Goal: Task Accomplishment & Management: Complete application form

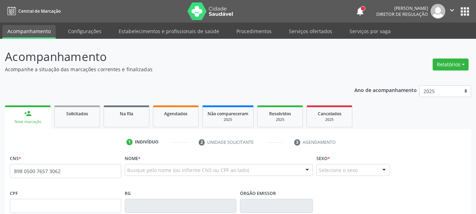
type input "898 0500 7657 3062"
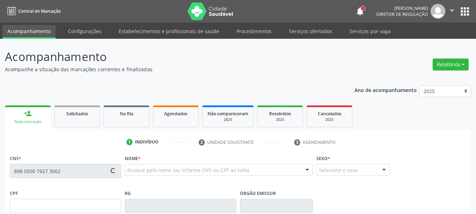
type input "093.431.194-37"
type input "12[DATE]"
type input "Cicera [PERSON_NAME]"
type input "[PHONE_NUMBER]"
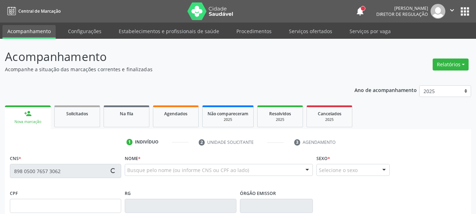
type input "136"
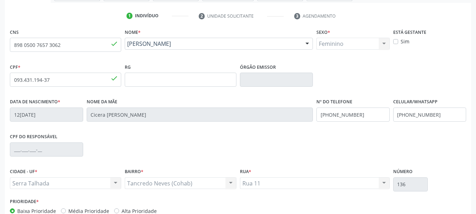
scroll to position [168, 0]
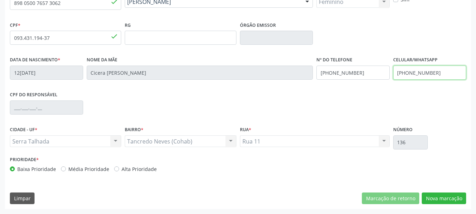
drag, startPoint x: 447, startPoint y: 74, endPoint x: 300, endPoint y: 87, distance: 148.2
click at [300, 87] on div "Data de nascimento * 1[DATE] Nome da mãe Cicera [PERSON_NAME] Nº do Telefone [P…" at bounding box center [238, 72] width 460 height 35
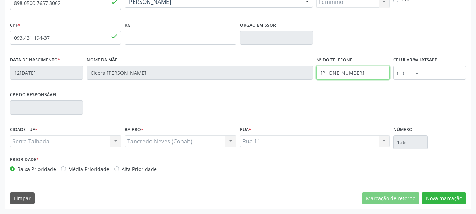
drag, startPoint x: 365, startPoint y: 72, endPoint x: 290, endPoint y: 97, distance: 79.1
click at [273, 86] on div "Data de nascimento * [DATE] Nome da mãe Cicera [PERSON_NAME] Nº do Telefone [PH…" at bounding box center [238, 72] width 460 height 35
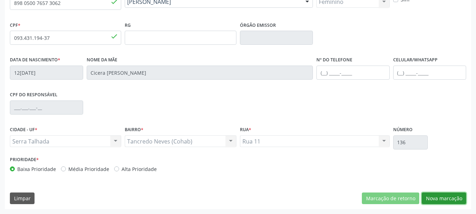
click at [461, 197] on button "Nova marcação" at bounding box center [444, 198] width 44 height 12
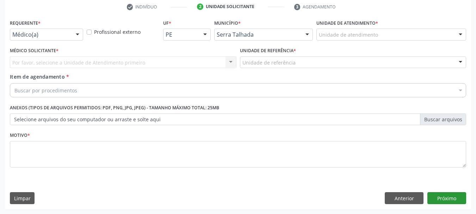
scroll to position [135, 0]
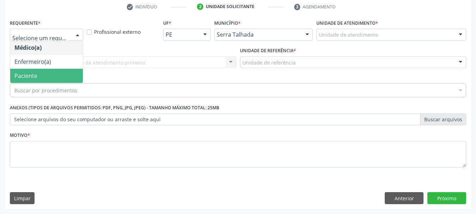
click at [33, 78] on span "Paciente" at bounding box center [25, 76] width 23 height 8
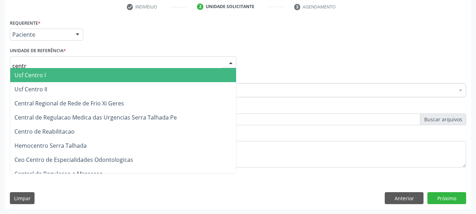
type input "centro"
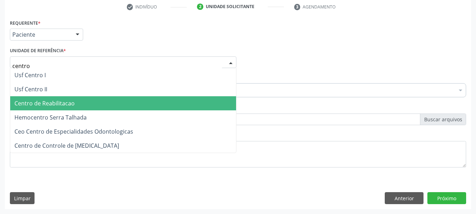
click at [38, 104] on span "Centro de Reabilitacao" at bounding box center [44, 103] width 60 height 8
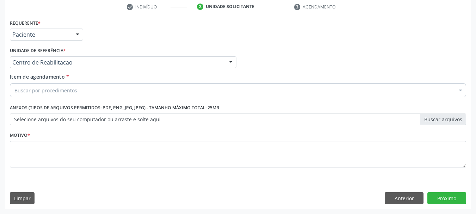
drag, startPoint x: 55, startPoint y: 97, endPoint x: 56, endPoint y: 91, distance: 5.4
click at [55, 96] on div "Buscar por procedimentos" at bounding box center [238, 90] width 456 height 14
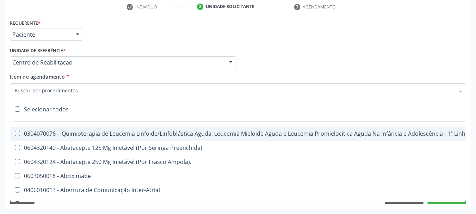
click at [56, 91] on input "Item de agendamento *" at bounding box center [234, 90] width 440 height 14
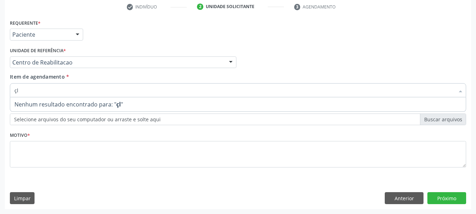
type input "ç"
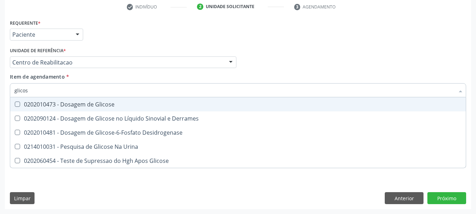
type input "glicose"
click at [56, 109] on span "0202010473 - Dosagem de Glicose" at bounding box center [238, 104] width 456 height 14
checkbox Glicose "true"
type input "glicos"
checkbox Glicose "false"
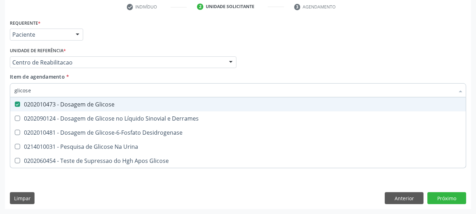
checkbox Desidrogenase "true"
type input "glico"
checkbox Desidrogenase "false"
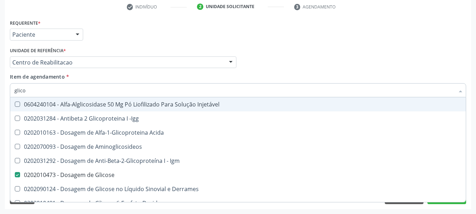
type input "glic"
checkbox Glicose "false"
checkbox Glicose "true"
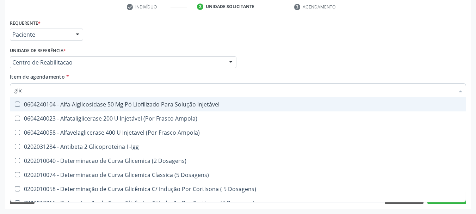
type input "gli"
checkbox Glicose "false"
checkbox Glicosilada "true"
type input "gl"
checkbox Glicosilada "false"
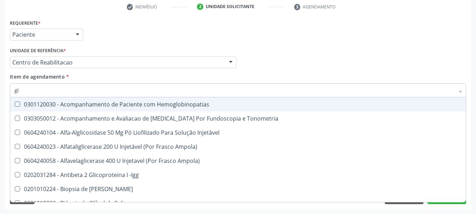
type input "g"
checkbox Glicose "false"
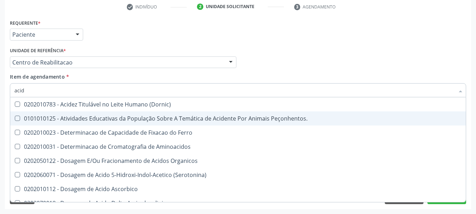
type input "acido"
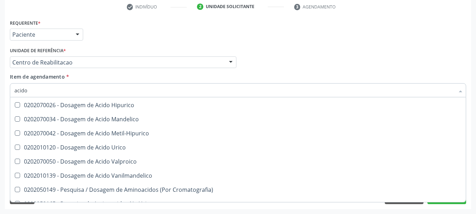
scroll to position [70, 0]
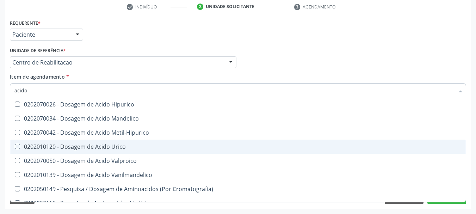
click at [71, 151] on span "0202010120 - Dosagem de Acido Urico" at bounding box center [238, 147] width 456 height 14
checkbox Urico "true"
type input "acid"
checkbox Urico "false"
checkbox Cromatografia\) "true"
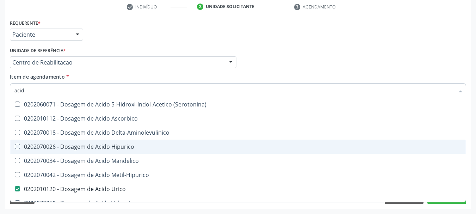
type input "aci"
checkbox Urico "false"
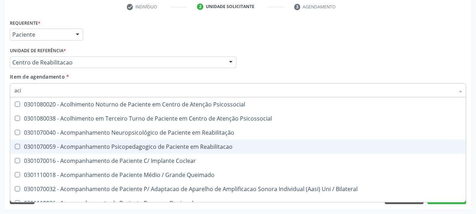
type input "ac"
checkbox Urico "false"
type input "a"
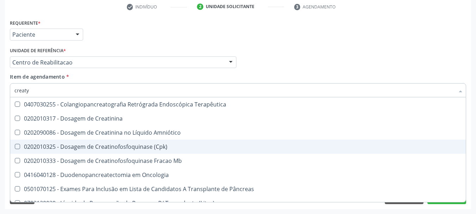
scroll to position [0, 0]
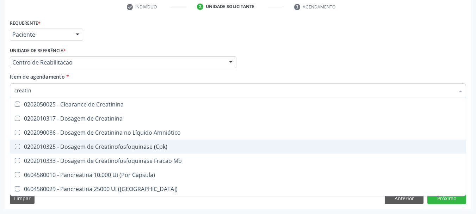
type input "creatini"
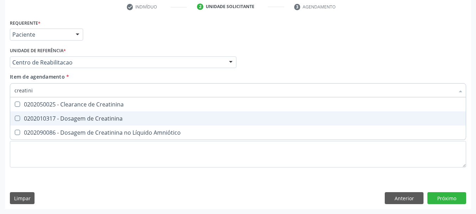
click at [87, 121] on div "0202010317 - Dosagem de Creatinina" at bounding box center [237, 119] width 447 height 6
checkbox Creatinina "true"
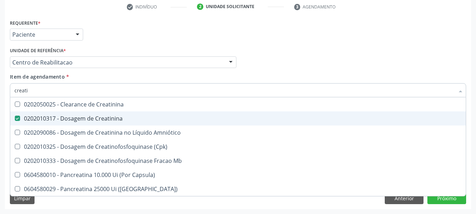
type input "creat"
checkbox Creatinina "false"
checkbox \(Cpk\) "true"
type input "crea"
checkbox \(Cpk\) "false"
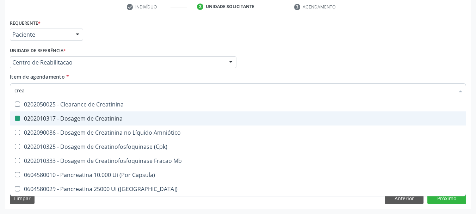
checkbox Capsula\) "true"
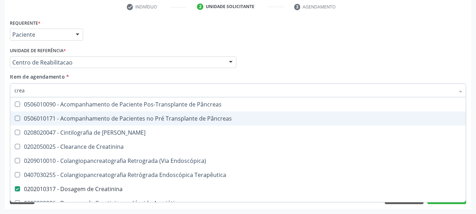
type input "cre"
checkbox Creatinina "false"
checkbox Oncologia "true"
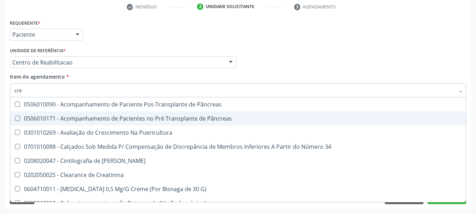
type input "cr"
checkbox Creatinina "false"
type input "c"
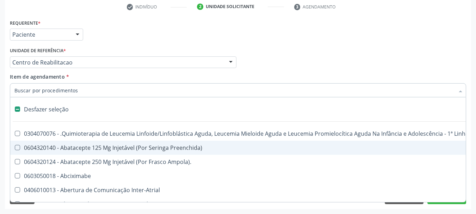
type input "u"
checkbox Cistorrafia "true"
type input "ur"
checkbox Esquerdo "true"
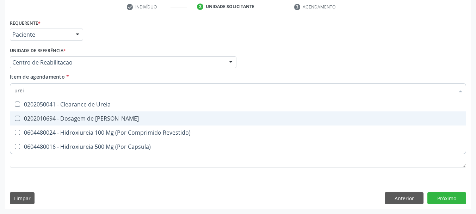
type input "ureia"
click at [77, 121] on div "0202010694 - Dosagem de [PERSON_NAME]" at bounding box center [237, 119] width 447 height 6
checkbox Ureia "true"
type input "ure"
checkbox Ureia "false"
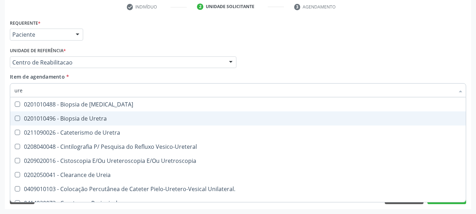
type input "ur"
checkbox Ureia "false"
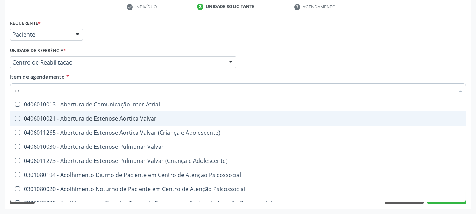
type input "u"
checkbox Urico "false"
checkbox Ureia "false"
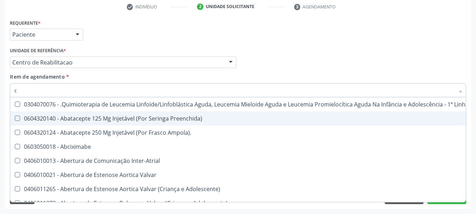
type input "co"
checkbox Único "true"
checkbox Creatinina "true"
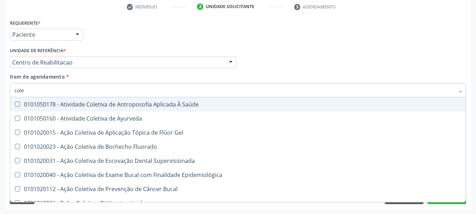
type input "coles"
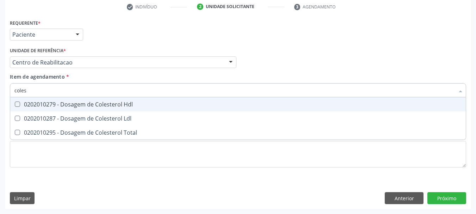
click at [77, 121] on div "0202010287 - Dosagem de Colesterol Ldl" at bounding box center [237, 119] width 447 height 6
checkbox Ldl "true"
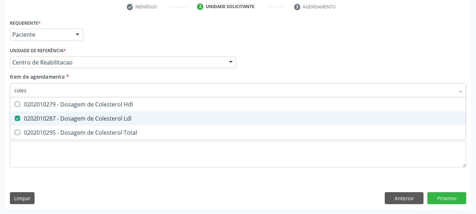
click at [85, 105] on div "0202010279 - Dosagem de Colesterol Hdl" at bounding box center [237, 104] width 447 height 6
checkbox Hdl "true"
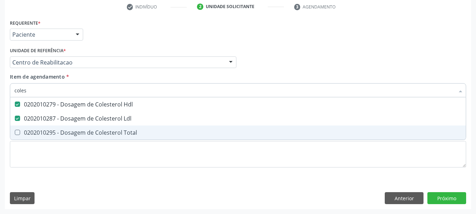
click at [52, 138] on span "0202010295 - Dosagem de Colesterol Total" at bounding box center [238, 132] width 456 height 14
checkbox Total "true"
type input "cole"
checkbox Hdl "false"
checkbox Ldl "false"
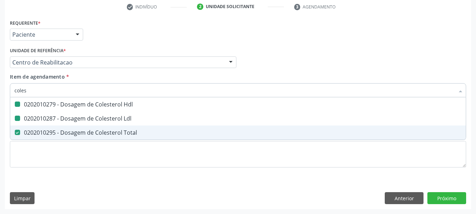
checkbox Total "false"
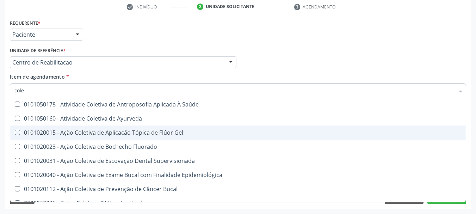
type input "col"
checkbox Hdl "false"
checkbox Ldl "false"
checkbox Total "false"
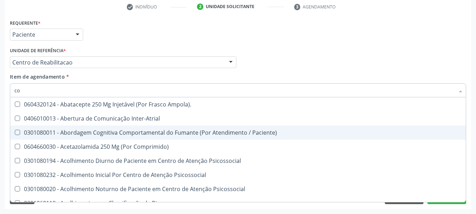
type input "c"
checkbox Urico "false"
checkbox Hdl "false"
checkbox Ldl "false"
checkbox Total "false"
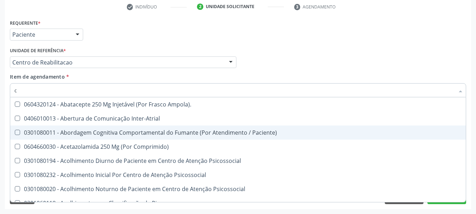
checkbox Glicose "false"
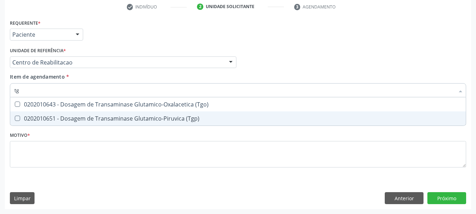
type input "tgo"
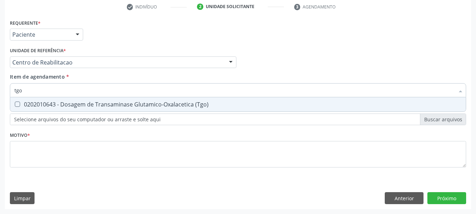
click at [56, 106] on div "0202010643 - Dosagem de Transaminase Glutamico-Oxalacetica (Tgo)" at bounding box center [237, 104] width 447 height 6
checkbox \(Tgo\) "true"
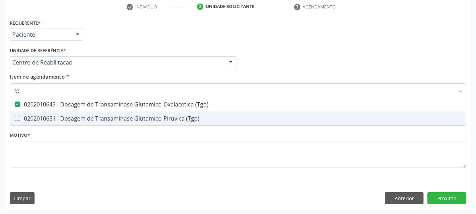
type input "tgp"
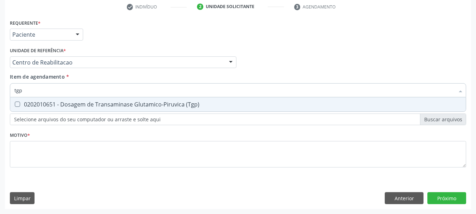
click at [55, 107] on div "0202010651 - Dosagem de Transaminase Glutamico-Piruvica (Tgp)" at bounding box center [237, 104] width 447 height 6
checkbox \(Tgp\) "true"
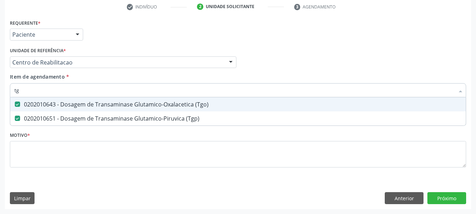
type input "t"
checkbox \(Tgo\) "false"
checkbox \(Tgp\) "false"
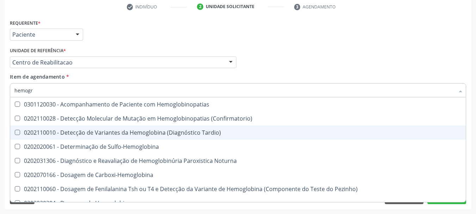
type input "hemogra"
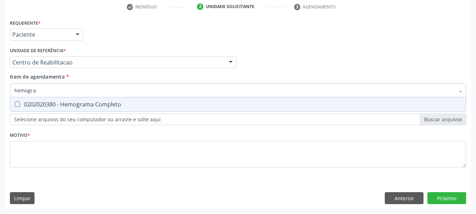
click at [95, 103] on div "0202020380 - Hemograma Completo" at bounding box center [237, 104] width 447 height 6
checkbox Completo "true"
type input "hemog"
checkbox Completo "false"
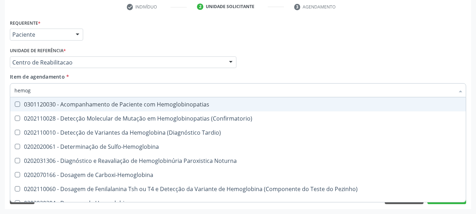
type input "hemo"
checkbox Completo "false"
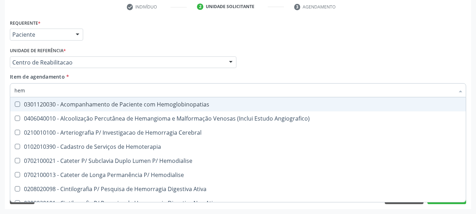
type input "he"
checkbox Completo "false"
checkbox Orgaos "true"
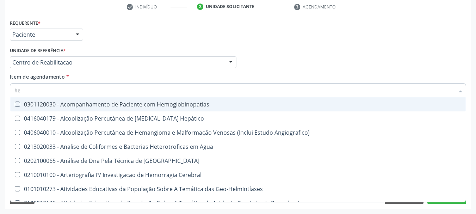
type input "h"
checkbox Completo "false"
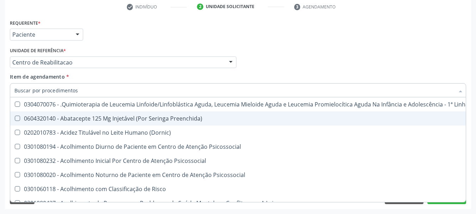
checkbox Hdl "false"
checkbox Completo "false"
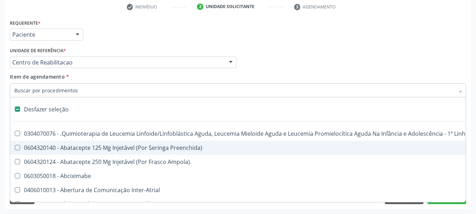
type input "u"
checkbox Cistorrafia "true"
checkbox Leprae "true"
checkbox Laboratorial "true"
checkbox Hpv "true"
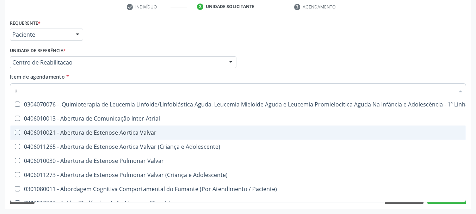
type input "ur"
checkbox B "true"
checkbox Coagulação\ "true"
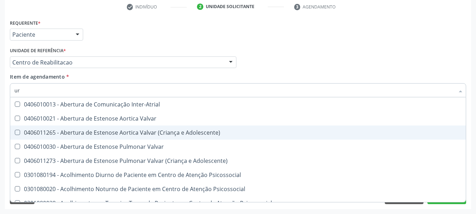
type input "uri"
checkbox B "true"
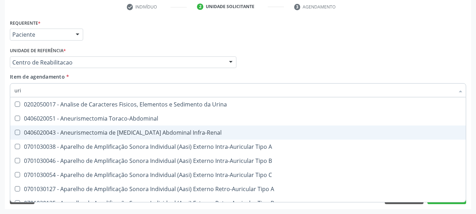
type input "urin"
checkbox Urico "false"
type input "urina"
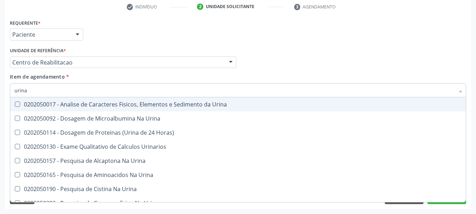
click at [89, 106] on div "0202050017 - Analise de Caracteres Fisicos, Elementos e Sedimento da Urina" at bounding box center [237, 104] width 447 height 6
checkbox Urina "true"
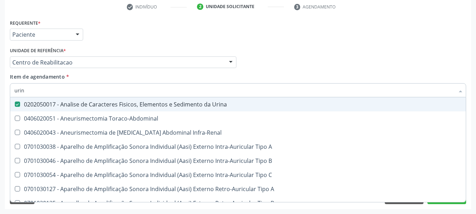
type input "uri"
checkbox Urico "true"
type input "ur"
checkbox Urina "false"
checkbox Cônica "true"
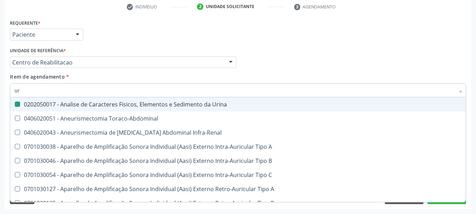
checkbox Urico "false"
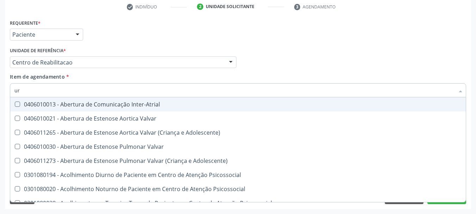
type input "u"
checkbox Urina "false"
checkbox Alimentos "true"
checkbox Urico "false"
checkbox Ureia "false"
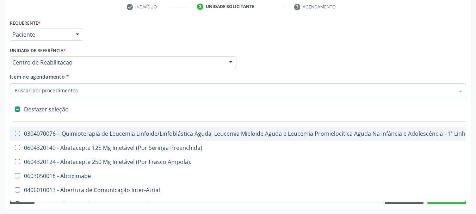
checkbox Ml\) "false"
checkbox Urina "true"
type input "p"
checkbox Urina "false"
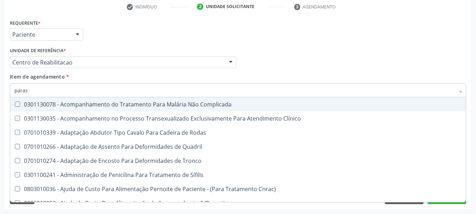
type input "parasi"
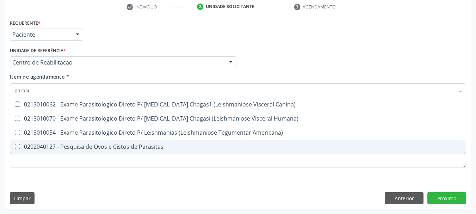
click at [93, 145] on div "0202040127 - Pesquisa de Ovos e Cistos de Parasitas" at bounding box center [237, 147] width 447 height 6
checkbox Parasitas "true"
type input "para"
checkbox Parasitas "false"
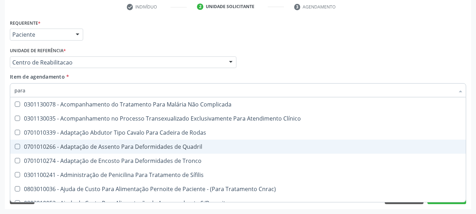
type input "par"
checkbox Parasitas "false"
checkbox Transexualizador "true"
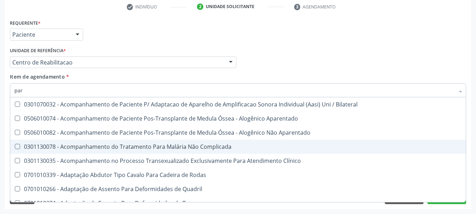
type input "pa"
checkbox Parasitas "false"
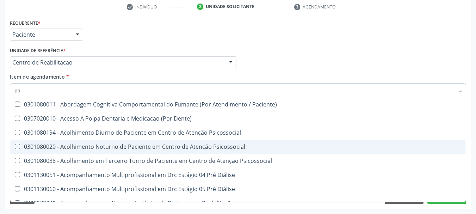
type input "p"
checkbox Parasitas "false"
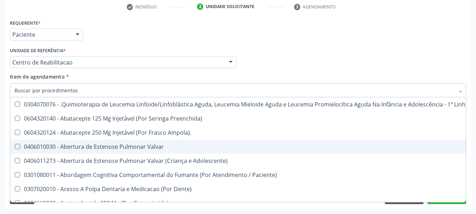
checkbox Vaso-Espasmo "true"
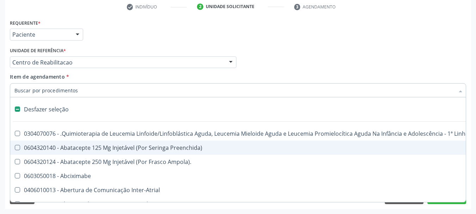
type input "t"
checkbox Reto "true"
checkbox Urina "false"
type input "t4"
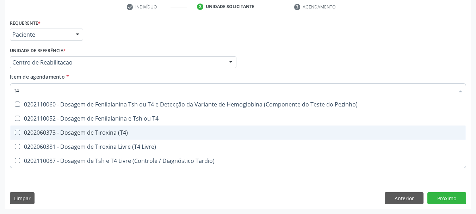
click at [121, 130] on div "0202060373 - Dosagem de Tiroxina (T4)" at bounding box center [237, 133] width 447 height 6
checkbox \(T4\) "true"
type input "t"
checkbox \(T4\) "false"
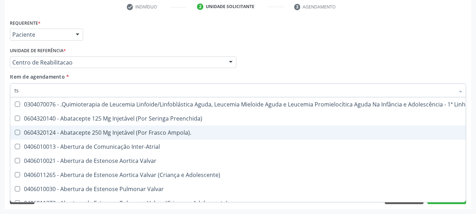
type input "tsh"
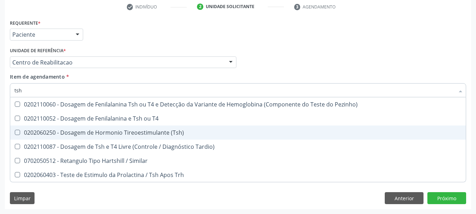
click at [122, 136] on span "0202060250 - Dosagem de Hormonio Tireoestimulante (Tsh)" at bounding box center [238, 132] width 456 height 14
checkbox \(Tsh\) "true"
type input "ts"
checkbox \(Tsh\) "false"
checkbox Tardio\) "true"
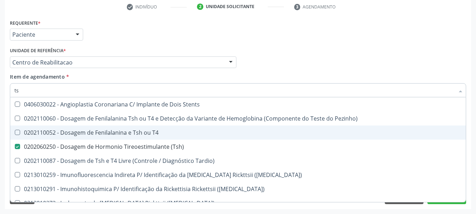
type input "t"
checkbox \(Tsh\) "false"
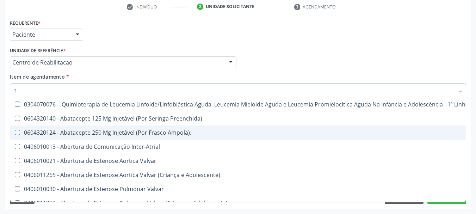
type input "t4"
checkbox Ampola\)\ "true"
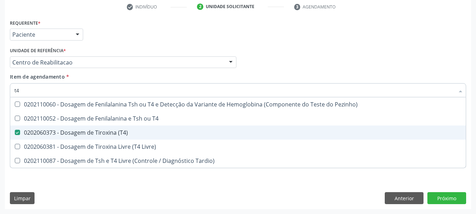
type input "t"
checkbox \(T4\) "false"
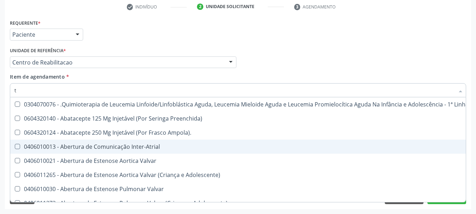
type input "t3"
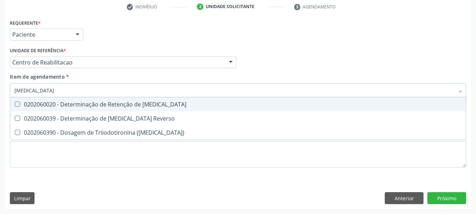
click at [142, 106] on div "0202060020 - Determinação de Retenção de T3" at bounding box center [237, 104] width 447 height 6
checkbox T3 "true"
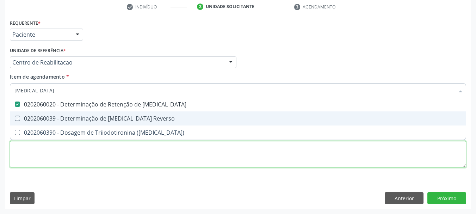
click at [82, 150] on div "Requerente * Paciente Médico(a) Enfermeiro(a) Paciente Nenhum resultado encontr…" at bounding box center [238, 98] width 456 height 160
checkbox Reverso "true"
checkbox \(T3\) "true"
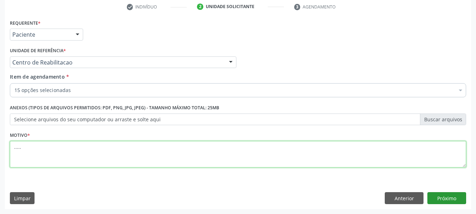
type textarea "....."
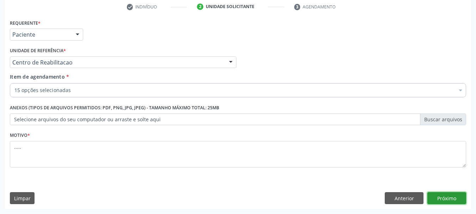
click at [448, 196] on button "Próximo" at bounding box center [446, 198] width 39 height 12
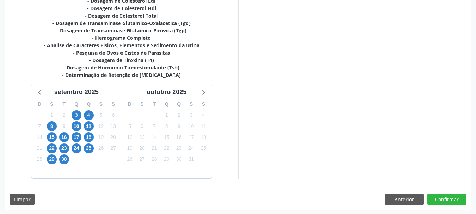
scroll to position [196, 0]
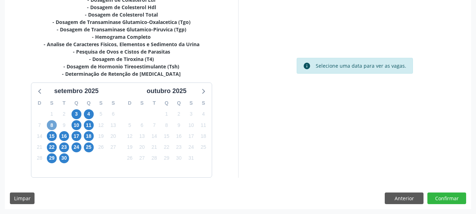
click at [51, 126] on span "8" at bounding box center [52, 125] width 10 height 10
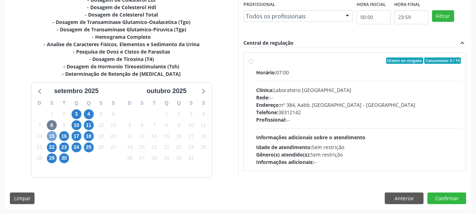
click at [51, 137] on span "15" at bounding box center [52, 136] width 10 height 10
click at [47, 149] on span "22" at bounding box center [52, 147] width 10 height 10
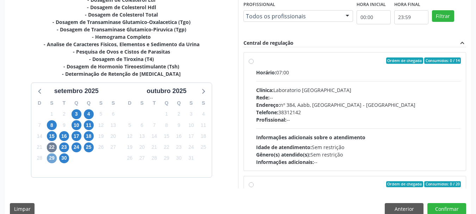
click at [50, 156] on span "29" at bounding box center [52, 158] width 10 height 10
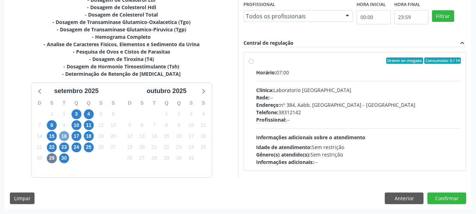
click at [61, 139] on span "16" at bounding box center [64, 136] width 10 height 10
click at [65, 152] on span "23" at bounding box center [64, 147] width 10 height 10
click at [62, 156] on span "30" at bounding box center [64, 158] width 10 height 10
click at [73, 112] on span "3" at bounding box center [77, 114] width 10 height 10
click at [76, 120] on span "10" at bounding box center [77, 125] width 10 height 10
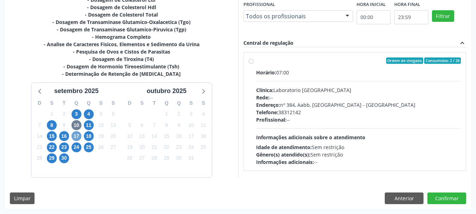
click at [79, 136] on span "17" at bounding box center [77, 136] width 10 height 10
click at [78, 144] on span "24" at bounding box center [77, 147] width 10 height 10
click at [91, 111] on span "4" at bounding box center [89, 114] width 10 height 10
click at [86, 127] on span "11" at bounding box center [89, 125] width 10 height 10
click at [90, 133] on span "18" at bounding box center [89, 136] width 10 height 10
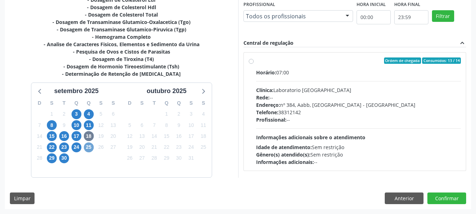
drag, startPoint x: 92, startPoint y: 146, endPoint x: 97, endPoint y: 143, distance: 6.1
click at [96, 144] on div "D S T Q Q S S 31 1 2 3 4 5 6 7 8 9 10 11 12 13 14 15 16 17 18 19 20 21 22 23 24…" at bounding box center [76, 136] width 90 height 81
click at [93, 146] on span "25" at bounding box center [89, 147] width 10 height 10
click at [401, 198] on button "Anterior" at bounding box center [404, 198] width 39 height 12
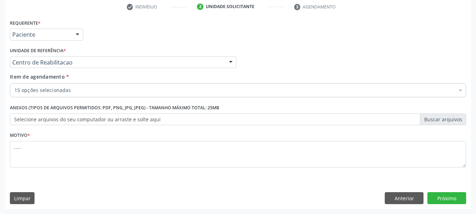
scroll to position [135, 0]
click at [446, 195] on button "Próximo" at bounding box center [446, 198] width 39 height 12
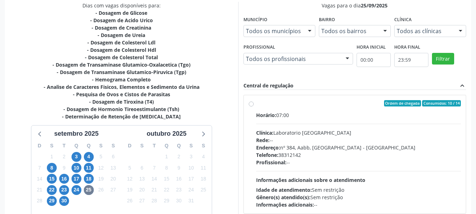
scroll to position [171, 0]
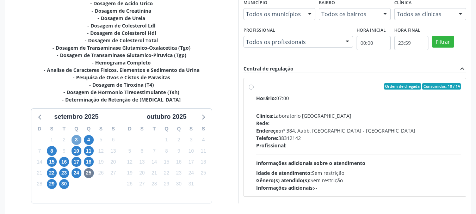
click at [75, 138] on span "3" at bounding box center [77, 140] width 10 height 10
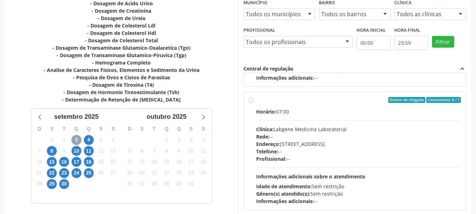
scroll to position [111, 0]
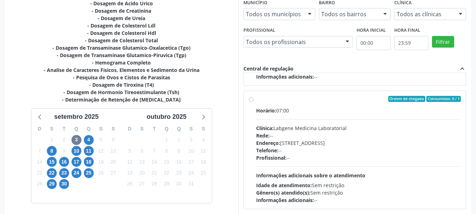
click at [256, 97] on label "Ordem de chegada Consumidos: 0 / 1 Horário: 07:00 Clínica: Labgene Medicina Lab…" at bounding box center [358, 150] width 205 height 108
click at [251, 97] on input "Ordem de chegada Consumidos: 0 / 1 Horário: 07:00 Clínica: Labgene Medicina Lab…" at bounding box center [251, 99] width 5 height 6
radio input "true"
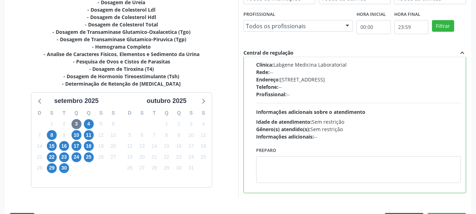
scroll to position [207, 0]
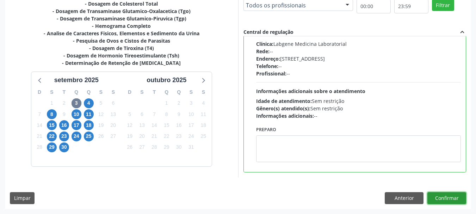
click at [453, 195] on button "Confirmar" at bounding box center [446, 198] width 39 height 12
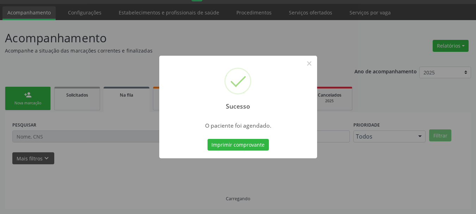
scroll to position [19, 0]
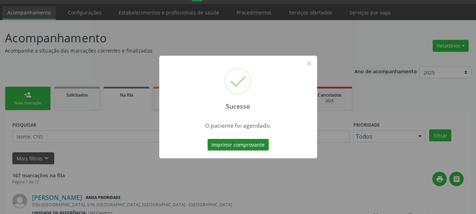
click at [240, 150] on button "Imprimir comprovante" at bounding box center [238, 145] width 61 height 12
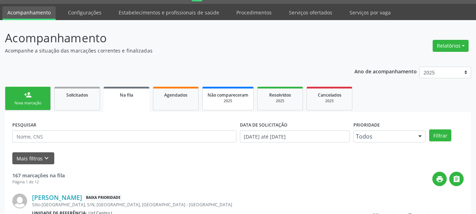
scroll to position [0, 0]
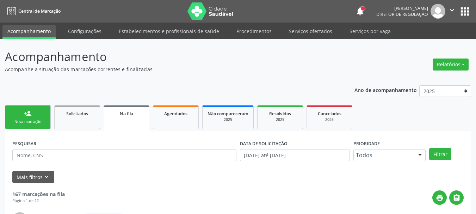
click at [470, 11] on button "apps" at bounding box center [465, 11] width 12 height 12
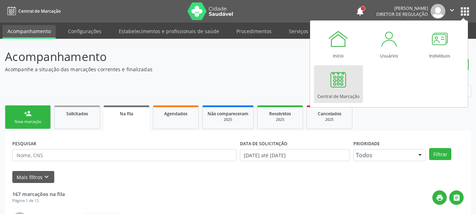
click at [351, 93] on div "Central de Marcação" at bounding box center [338, 95] width 42 height 10
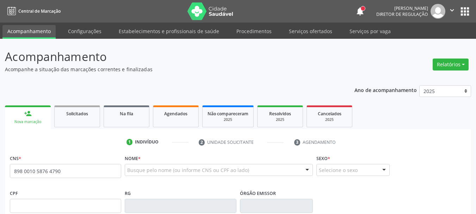
type input "898 0010 5876 4790"
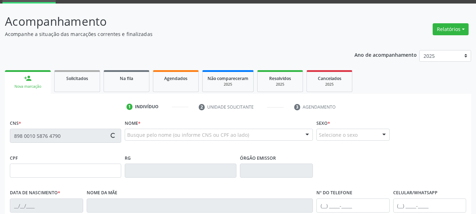
scroll to position [70, 0]
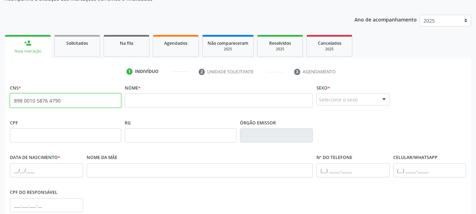
drag, startPoint x: 63, startPoint y: 102, endPoint x: 0, endPoint y: 113, distance: 63.6
click at [0, 113] on div "Acompanhamento Acompanhe a situação das marcações correntes e finalizadas Relat…" at bounding box center [238, 139] width 476 height 343
paste input "700 3049 8212 0236"
type input "700 3049 8212 0236"
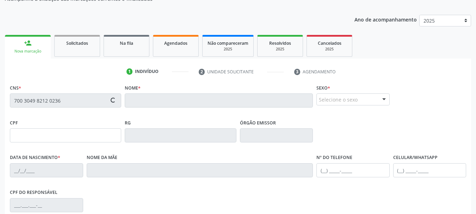
type input "105.847.614-90"
type input "13/09/1999"
type input "Maria Jose Barbosa Oliveira Santos"
type input "(87) 99999-9999"
type input "794.239.574-04"
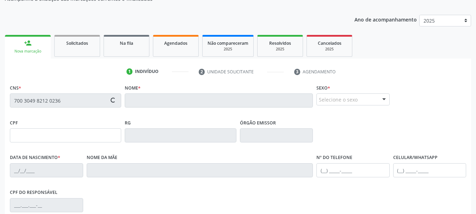
type input "S/N"
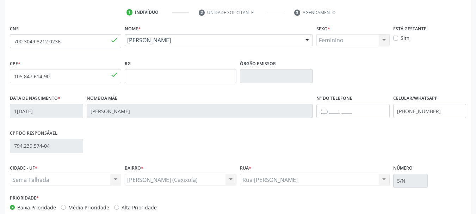
scroll to position [141, 0]
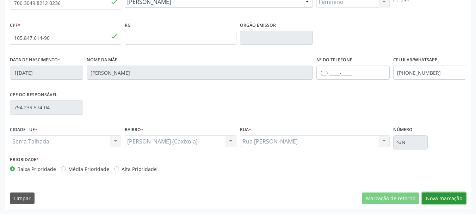
click at [438, 200] on button "Nova marcação" at bounding box center [444, 198] width 44 height 12
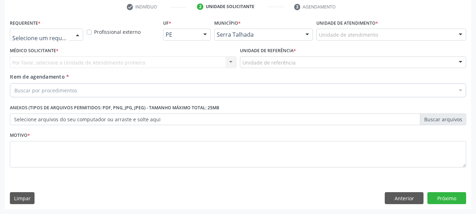
drag, startPoint x: 69, startPoint y: 34, endPoint x: 61, endPoint y: 53, distance: 20.4
click at [67, 34] on div at bounding box center [46, 35] width 73 height 12
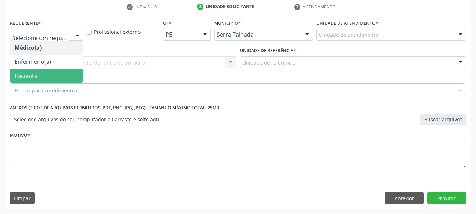
click at [52, 74] on span "Paciente" at bounding box center [46, 76] width 73 height 14
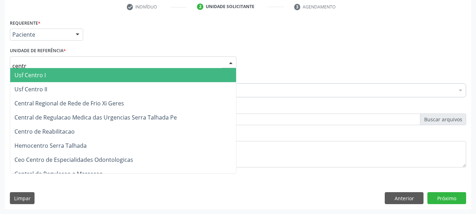
type input "centro"
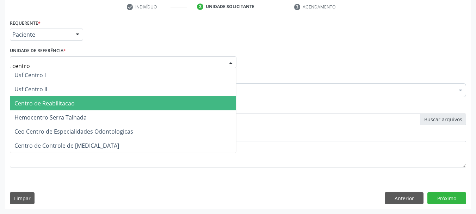
click at [40, 105] on span "Centro de Reabilitacao" at bounding box center [44, 103] width 60 height 8
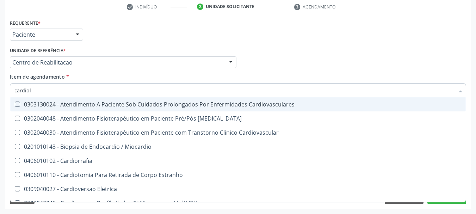
type input "cardiolo"
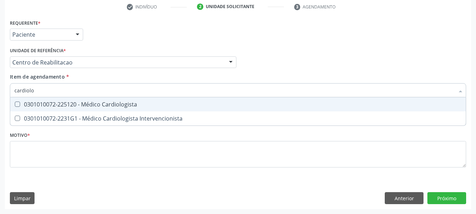
click at [76, 105] on div "0301010072-225120 - Médico Cardiologista" at bounding box center [237, 104] width 447 height 6
checkbox Cardiologista "true"
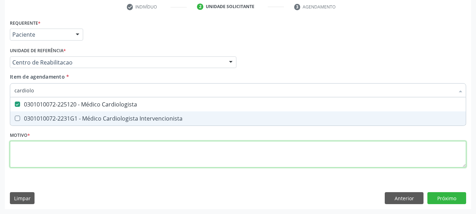
click at [53, 155] on div "Requerente * Paciente Médico(a) Enfermeiro(a) Paciente Nenhum resultado encontr…" at bounding box center [238, 98] width 456 height 160
checkbox Intervencionista "true"
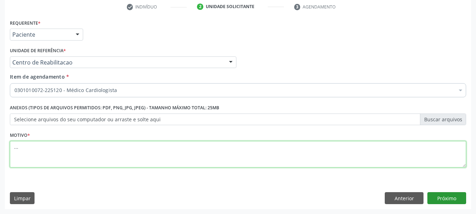
type textarea "..."
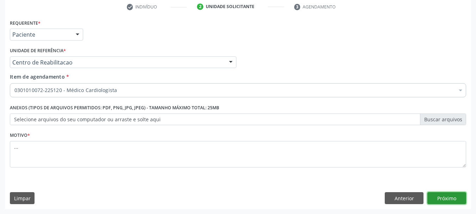
click at [452, 201] on button "Próximo" at bounding box center [446, 198] width 39 height 12
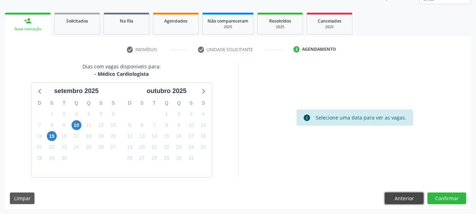
click at [393, 199] on button "Anterior" at bounding box center [404, 198] width 39 height 12
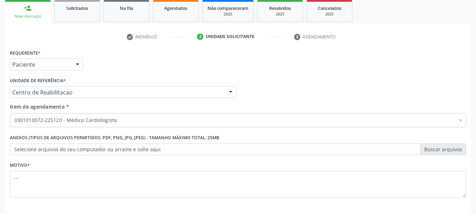
scroll to position [128, 0]
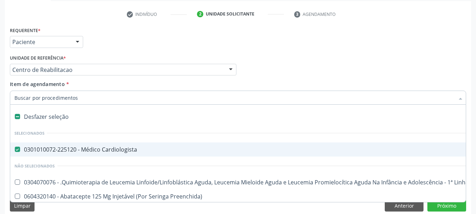
drag, startPoint x: 17, startPoint y: 114, endPoint x: 47, endPoint y: 120, distance: 30.5
click at [17, 114] on label at bounding box center [17, 116] width 5 height 5
checkbox Cardiologista "false"
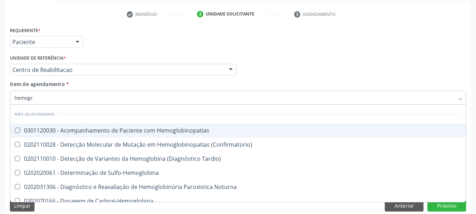
type input "hemogra"
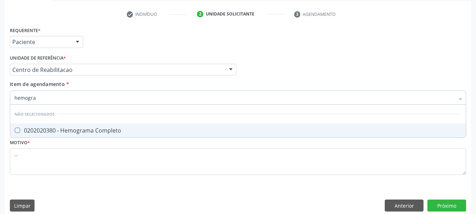
click at [61, 131] on div "0202020380 - Hemograma Completo" at bounding box center [237, 131] width 447 height 6
checkbox Completo "true"
type input "hemog"
checkbox Completo "false"
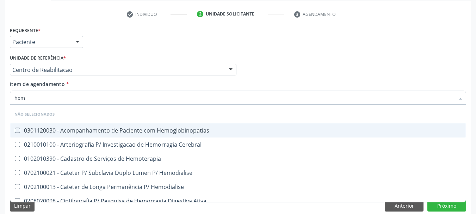
type input "he"
checkbox Completo "false"
checkbox Elástica "false"
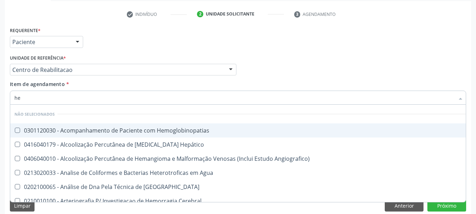
type input "h"
checkbox Completo "false"
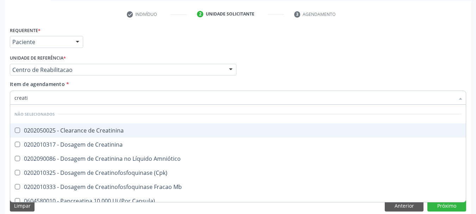
type input "creatin"
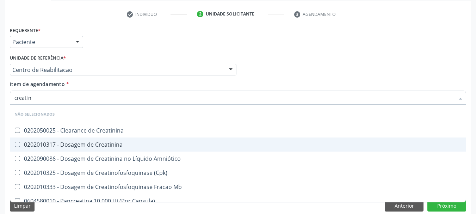
click at [67, 142] on div "0202010317 - Dosagem de Creatinina" at bounding box center [237, 145] width 447 height 6
checkbox Creatinina "true"
type input "creat"
checkbox Creatinina "false"
checkbox \(Cpk\) "true"
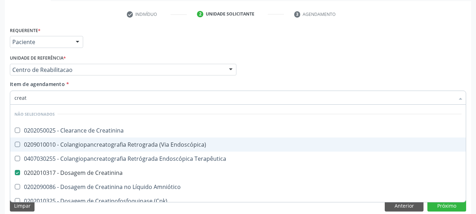
type input "crea"
checkbox Creatinina "false"
checkbox Mb "true"
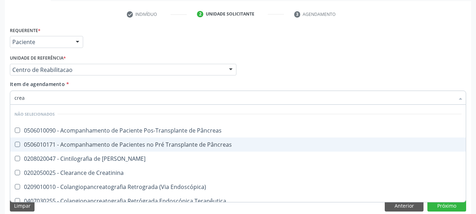
type input "cre"
checkbox Creatinina "false"
checkbox Oncologia "true"
type input "cr"
checkbox Oncologia "false"
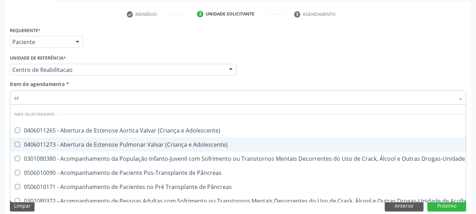
type input "c"
checkbox Creatinina "false"
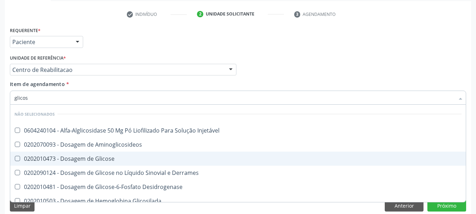
type input "glicose"
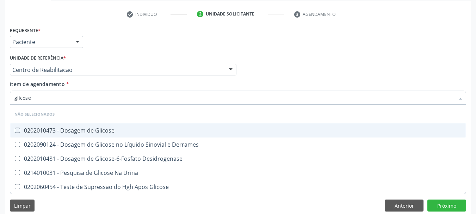
click at [39, 126] on span "0202010473 - Dosagem de Glicose" at bounding box center [238, 130] width 456 height 14
checkbox Glicose "true"
type input "glicos"
checkbox Glicose "false"
checkbox Desidrogenase "true"
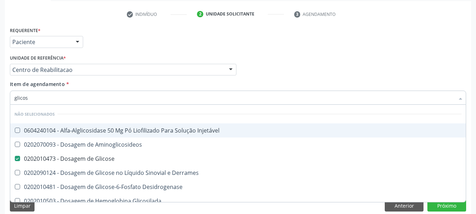
type input "glico"
checkbox Glicose "false"
checkbox Glicosilada "true"
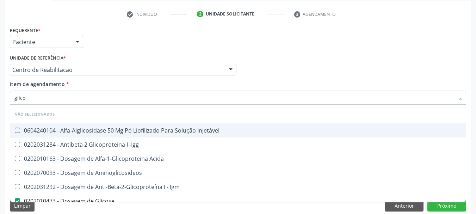
type input "glic"
checkbox Glicose "false"
checkbox Glicose "true"
type input "gli"
checkbox Glicose "false"
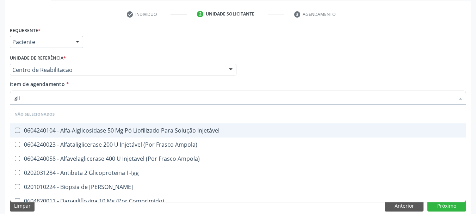
type input "gl"
checkbox Glicose "false"
type input "g"
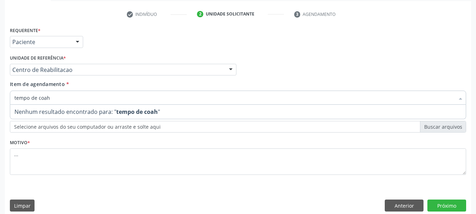
type input "tempo de coa"
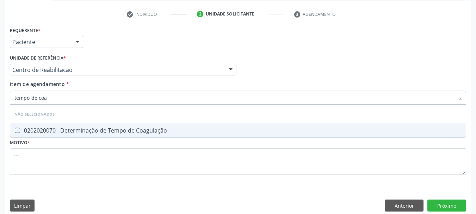
click at [39, 126] on span "0202020070 - Determinação de Tempo de Coagulação" at bounding box center [238, 130] width 456 height 14
checkbox Coagulação "true"
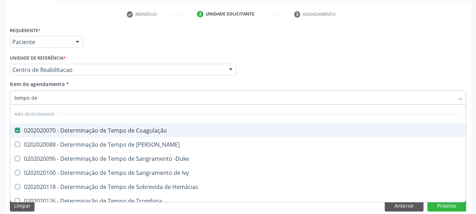
type input "tempo de s"
checkbox Coagulação "false"
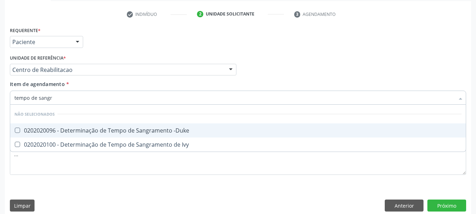
type input "tempo de sangra"
click at [39, 126] on span "0202020096 - Determinação de Tempo de Sangramento -Duke" at bounding box center [238, 130] width 456 height 14
checkbox -Duke "true"
type input "t"
checkbox -Duke "false"
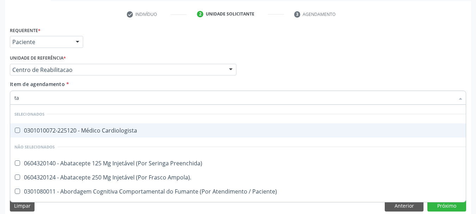
type input "tap"
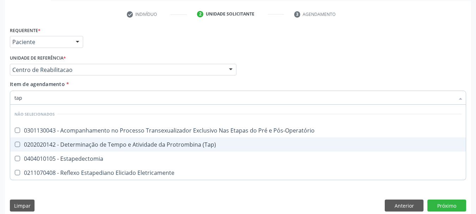
click at [39, 142] on div "0202020142 - Determinação de Tempo e Atividade da Protrombina (Tap)" at bounding box center [237, 145] width 447 height 6
checkbox \(Tap\) "true"
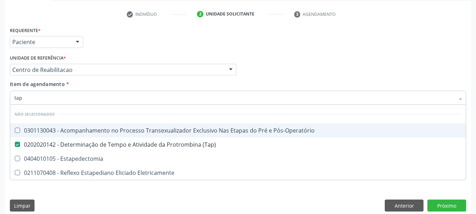
click at [320, 61] on div "Médico Solicitante Por favor, selecione a Unidade de Atendimento primeiro Nenhu…" at bounding box center [238, 66] width 460 height 27
checkbox Pós-Operatório "true"
checkbox Estapedectomia "true"
checkbox Eletricamente "true"
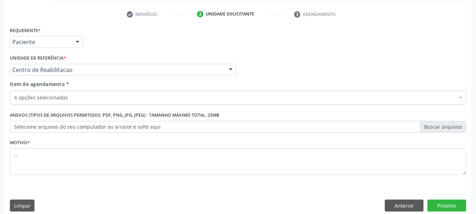
scroll to position [0, 0]
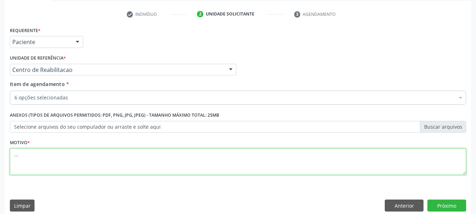
click at [111, 160] on textarea "..." at bounding box center [238, 161] width 456 height 27
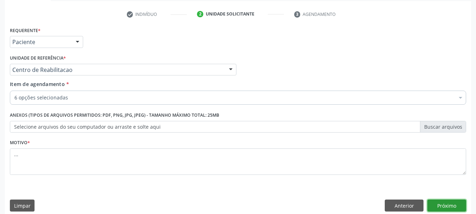
click at [446, 202] on button "Próximo" at bounding box center [446, 205] width 39 height 12
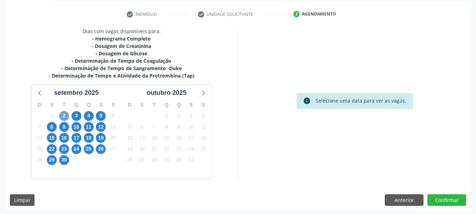
click at [66, 115] on span "2" at bounding box center [64, 116] width 10 height 10
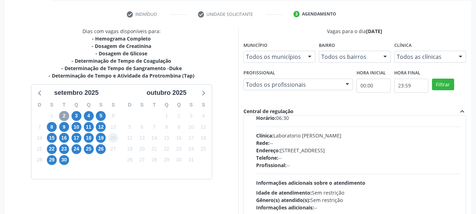
scroll to position [35, 0]
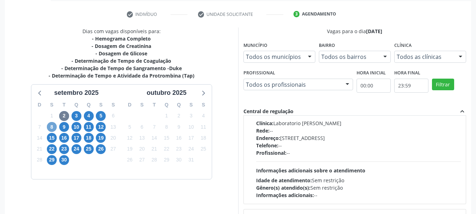
click at [53, 127] on span "8" at bounding box center [52, 127] width 10 height 10
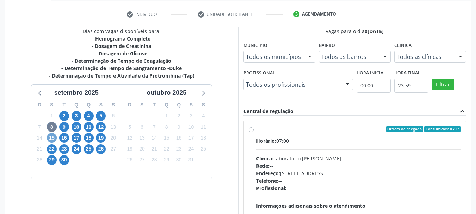
click at [52, 139] on span "15" at bounding box center [52, 138] width 10 height 10
click at [256, 129] on label "Ordem de chegada Consumidos: 9 / 40 Horário: 07:00 Clínica: S B Laboratorio de …" at bounding box center [358, 180] width 205 height 108
click at [249, 129] on input "Ordem de chegada Consumidos: 9 / 40 Horário: 07:00 Clínica: S B Laboratorio de …" at bounding box center [251, 129] width 5 height 6
radio input "true"
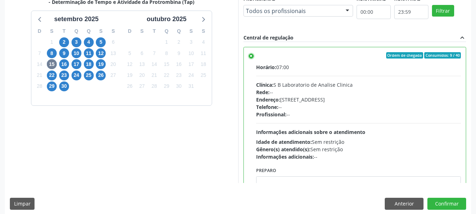
scroll to position [207, 0]
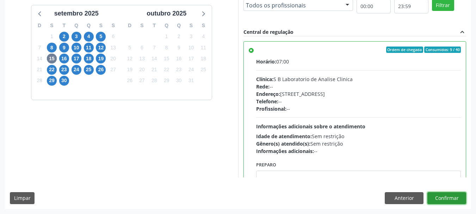
click at [457, 203] on button "Confirmar" at bounding box center [446, 198] width 39 height 12
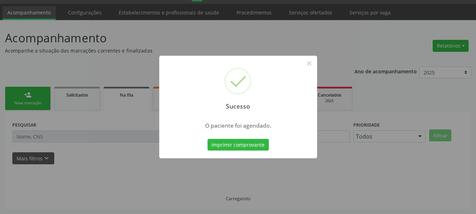
scroll to position [19, 0]
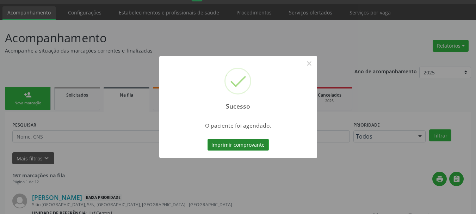
click at [241, 139] on button "Imprimir comprovante" at bounding box center [238, 145] width 61 height 12
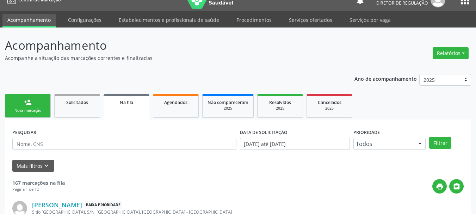
scroll to position [0, 0]
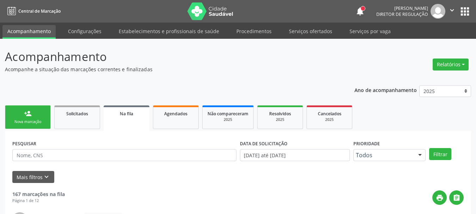
click at [464, 14] on button "apps" at bounding box center [465, 11] width 12 height 12
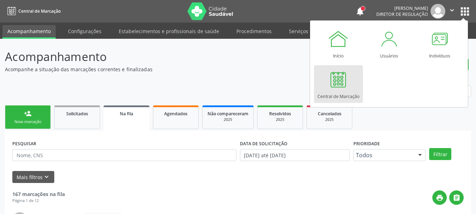
click at [337, 81] on div at bounding box center [338, 79] width 21 height 21
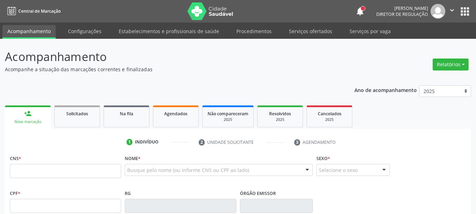
click at [37, 171] on input "text" at bounding box center [65, 171] width 111 height 14
type input "700 5091 4067 3650"
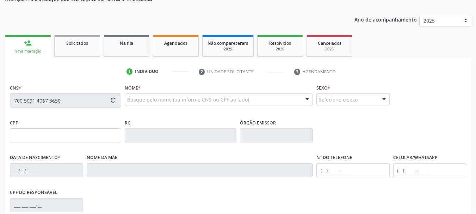
scroll to position [106, 0]
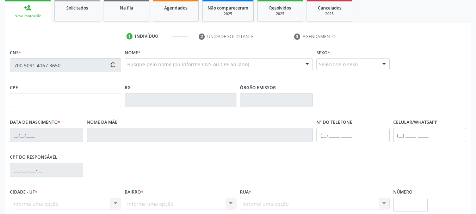
type input "000.266.754-12"
type input "25/05/1960"
type input "Helena Maria da Silva"
type input "(87) 99999-9999"
type input "164.996.774-85"
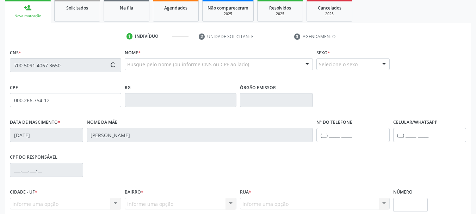
type input "15"
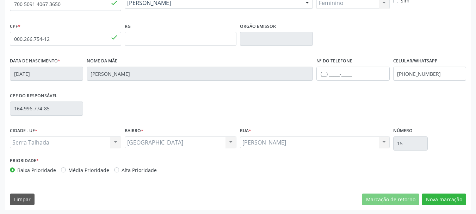
scroll to position [168, 0]
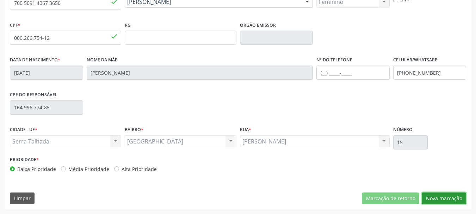
click at [447, 198] on button "Nova marcação" at bounding box center [444, 198] width 44 height 12
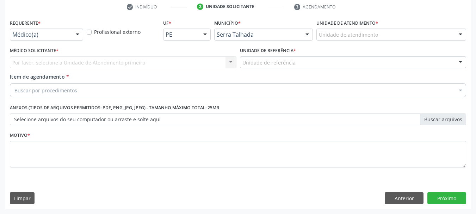
scroll to position [135, 0]
drag, startPoint x: 78, startPoint y: 33, endPoint x: 66, endPoint y: 46, distance: 17.4
click at [77, 34] on div at bounding box center [77, 35] width 11 height 12
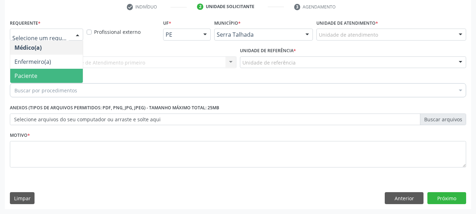
click at [42, 70] on span "Paciente" at bounding box center [46, 76] width 73 height 14
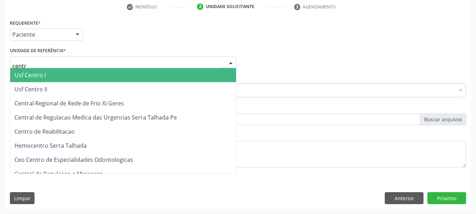
type input "centro"
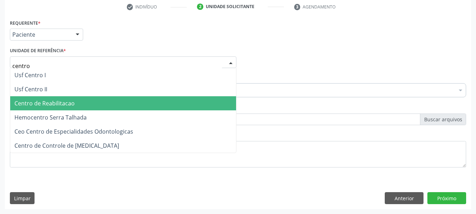
click at [60, 108] on span "Centro de Reabilitacao" at bounding box center [123, 103] width 226 height 14
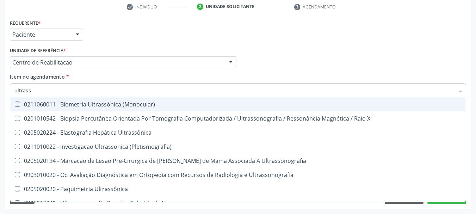
type input "ultrasso"
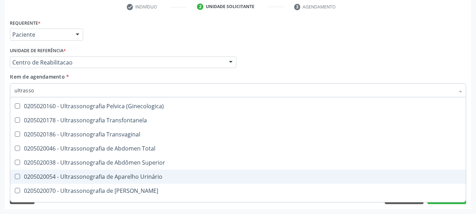
scroll to position [141, 0]
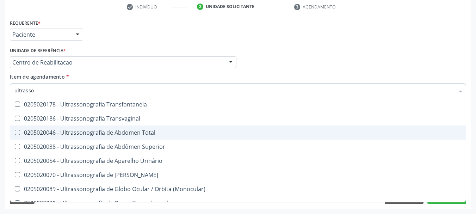
click at [155, 132] on div "0205020046 - Ultrassonografia de Abdomen Total" at bounding box center [237, 133] width 447 height 6
checkbox Total "true"
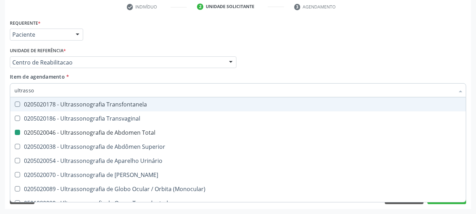
click at [310, 53] on div "Médico Solicitante Por favor, selecione a Unidade de Atendimento primeiro Nenhu…" at bounding box center [238, 58] width 460 height 27
checkbox \(Pletismografia\) "true"
checkbox Total "false"
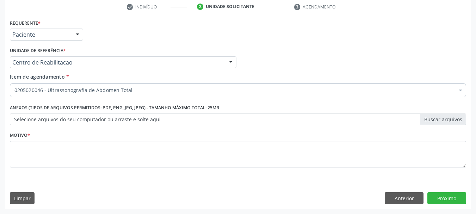
scroll to position [0, 0]
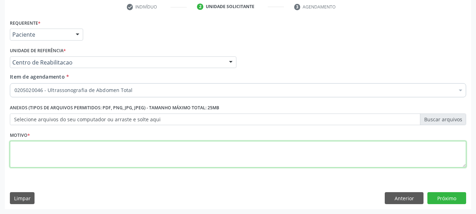
click at [129, 156] on textarea at bounding box center [238, 154] width 456 height 27
type textarea "...."
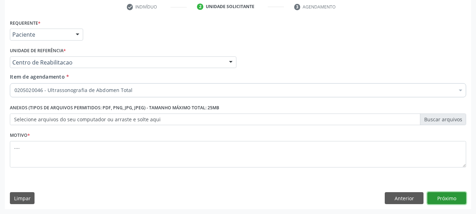
click at [448, 203] on button "Próximo" at bounding box center [446, 198] width 39 height 12
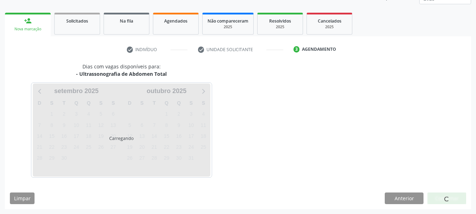
scroll to position [93, 0]
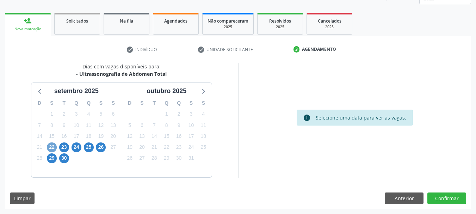
click at [52, 143] on span "22" at bounding box center [52, 147] width 10 height 10
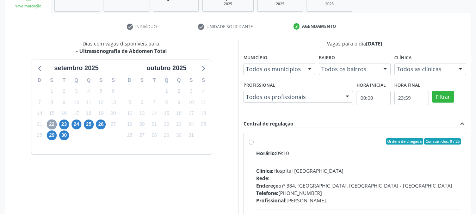
scroll to position [128, 0]
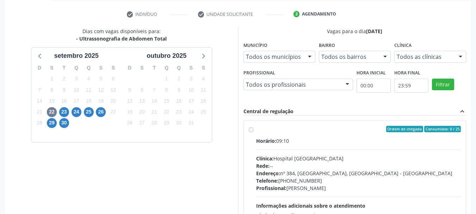
click at [254, 129] on div "Ordem de chegada Consumidos: 0 / 25 Horário: 09:10 Clínica: Hospital Sao Franci…" at bounding box center [355, 180] width 212 height 108
radio input "true"
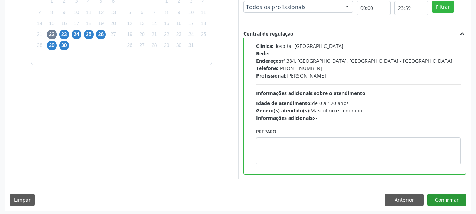
scroll to position [207, 0]
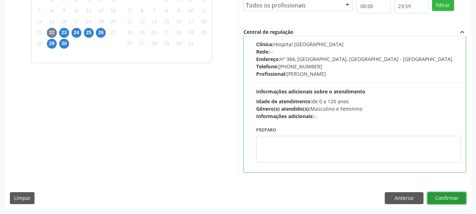
click at [436, 196] on button "Confirmar" at bounding box center [446, 198] width 39 height 12
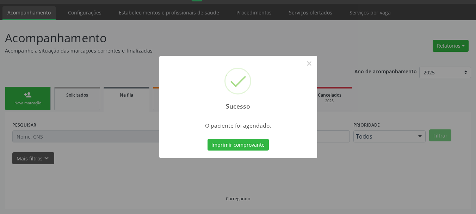
scroll to position [19, 0]
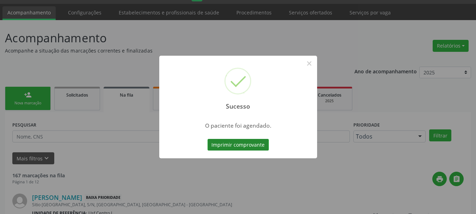
click at [243, 142] on button "Imprimir comprovante" at bounding box center [238, 145] width 61 height 12
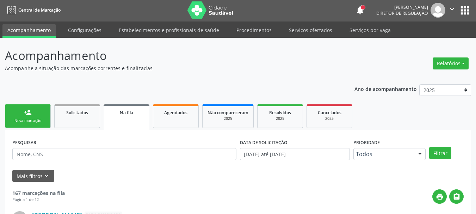
scroll to position [0, 0]
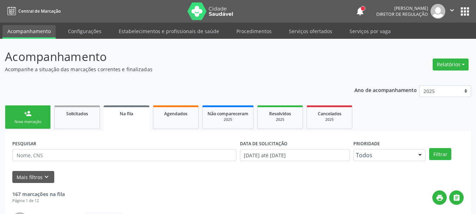
click at [463, 16] on button "apps" at bounding box center [465, 11] width 12 height 12
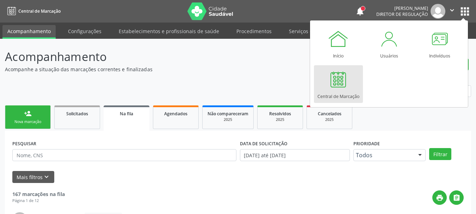
click at [343, 79] on div at bounding box center [338, 79] width 21 height 21
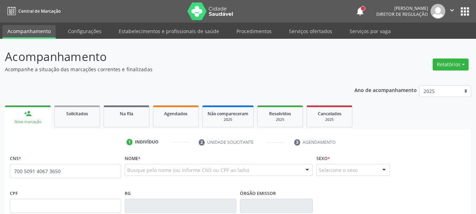
type input "700 5091 4067 3650"
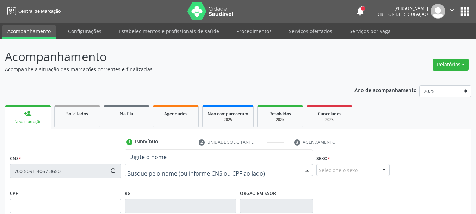
click at [163, 175] on div at bounding box center [219, 170] width 188 height 12
type input "000.266.754-12"
type input "25[DATE]"
type input "[PERSON_NAME]"
type input "[PHONE_NUMBER]"
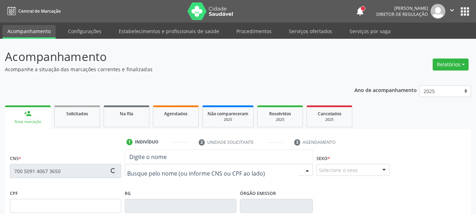
type input "[PHONE_NUMBER]"
type input "164.996.774-85"
type input "15"
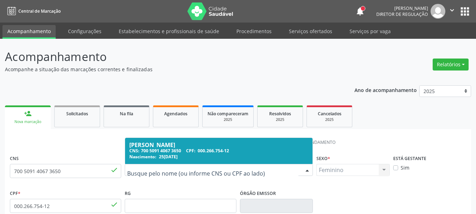
click at [214, 152] on span "000.266.754-12" at bounding box center [213, 151] width 31 height 6
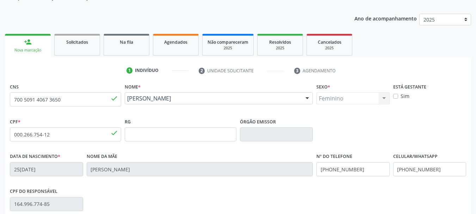
scroll to position [141, 0]
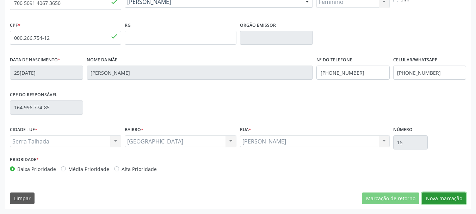
click at [442, 202] on button "Nova marcação" at bounding box center [444, 198] width 44 height 12
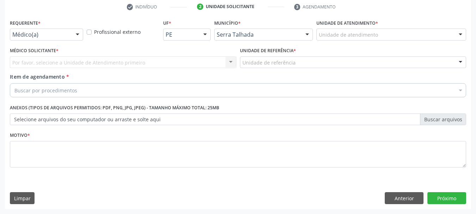
scroll to position [135, 0]
click at [83, 32] on div "Requerente * Médico(a) Médico(a) Enfermeiro(a) Paciente Nenhum resultado encont…" at bounding box center [46, 31] width 77 height 27
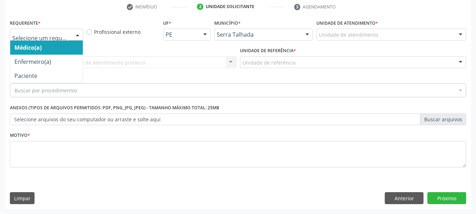
click at [76, 31] on div at bounding box center [77, 35] width 11 height 12
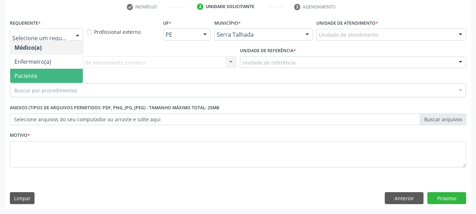
click at [47, 77] on span "Paciente" at bounding box center [46, 76] width 73 height 14
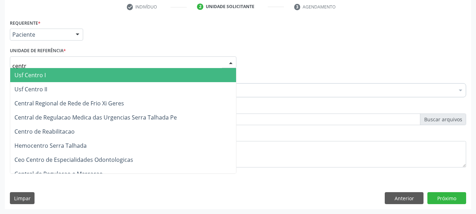
type input "centro"
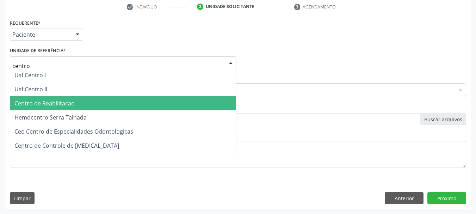
click at [67, 106] on span "Centro de Reabilitacao" at bounding box center [44, 103] width 60 height 8
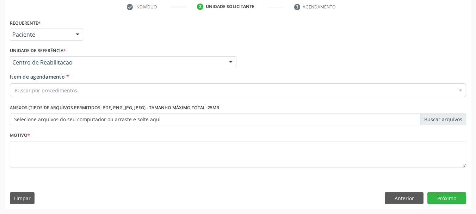
click at [51, 95] on div "Buscar por procedimentos" at bounding box center [238, 90] width 456 height 14
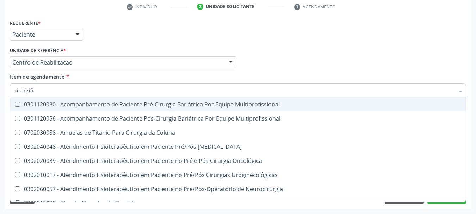
type input "cirurgião"
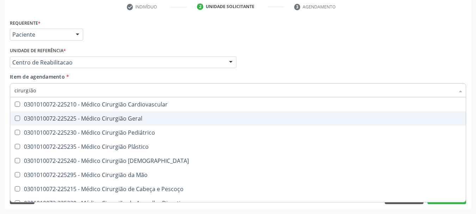
click at [74, 118] on div "0301010072-225225 - Médico Cirurgião Geral" at bounding box center [237, 119] width 447 height 6
checkbox Geral "true"
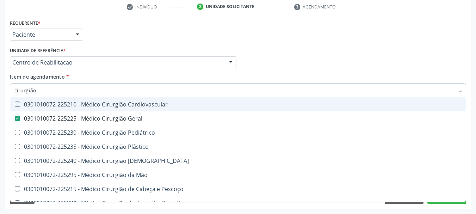
click at [277, 55] on div "Médico Solicitante Por favor, selecione a Unidade de Atendimento primeiro Nenhu…" at bounding box center [238, 58] width 460 height 27
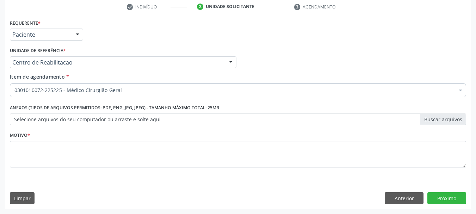
scroll to position [0, 0]
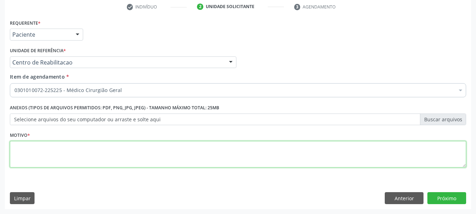
click at [81, 162] on textarea at bounding box center [238, 154] width 456 height 27
type textarea "...."
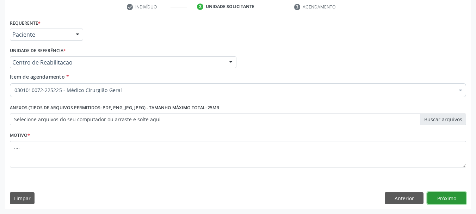
click at [448, 195] on button "Próximo" at bounding box center [446, 198] width 39 height 12
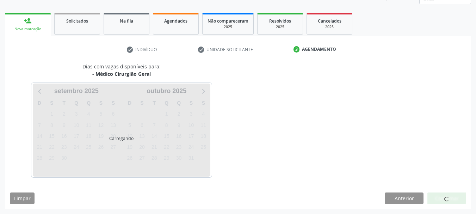
scroll to position [93, 0]
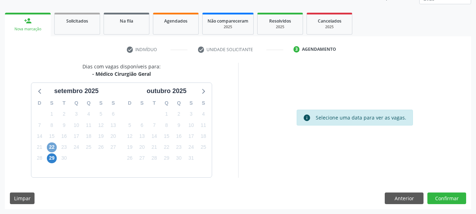
click at [54, 147] on span "22" at bounding box center [52, 147] width 10 height 10
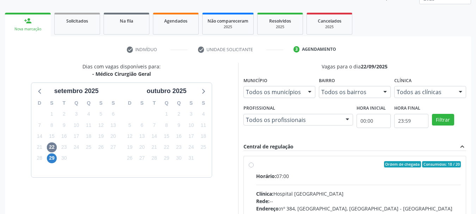
click at [256, 165] on label "Ordem de chegada Consumidos: 18 / 20 Horário: 07:00 Clínica: Hospital Sao Franc…" at bounding box center [358, 215] width 205 height 108
click at [253, 165] on input "Ordem de chegada Consumidos: 18 / 20 Horário: 07:00 Clínica: Hospital Sao Franc…" at bounding box center [251, 164] width 5 height 6
radio input "true"
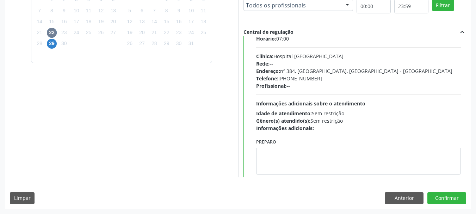
scroll to position [35, 0]
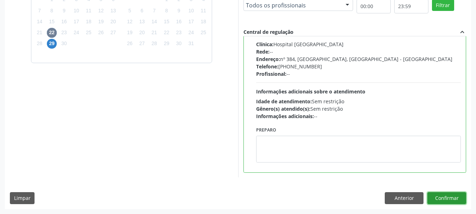
click at [451, 198] on button "Confirmar" at bounding box center [446, 198] width 39 height 12
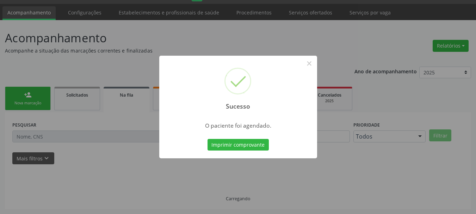
scroll to position [19, 0]
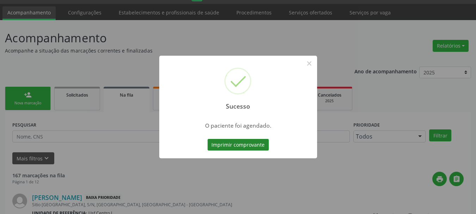
click at [212, 143] on button "Imprimir comprovante" at bounding box center [238, 145] width 61 height 12
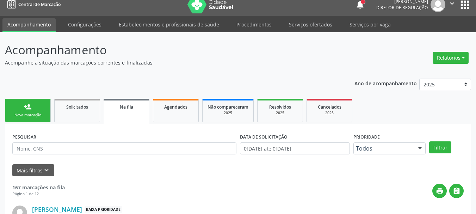
scroll to position [0, 0]
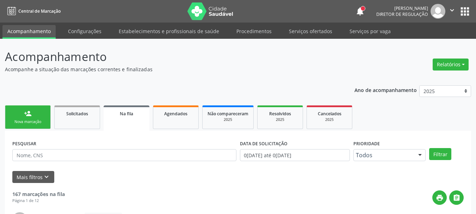
click at [462, 9] on button "apps" at bounding box center [465, 11] width 12 height 12
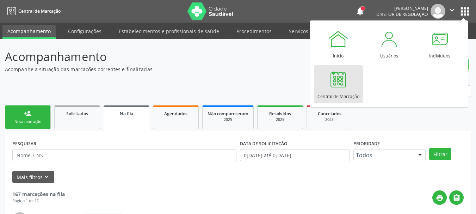
click at [351, 87] on link "Central de Marcação" at bounding box center [338, 84] width 49 height 38
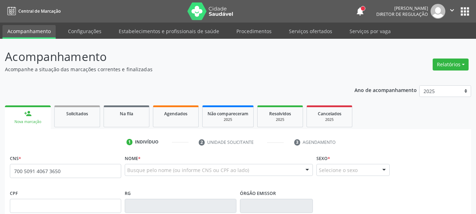
type input "700 5091 4067 3650"
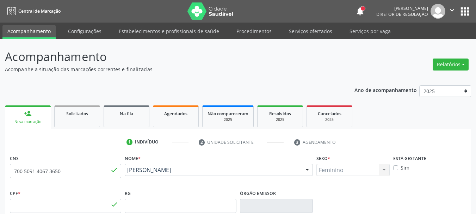
type input "000.266.754-12"
type input "25[DATE]"
type input "[PERSON_NAME]"
type input "[PHONE_NUMBER]"
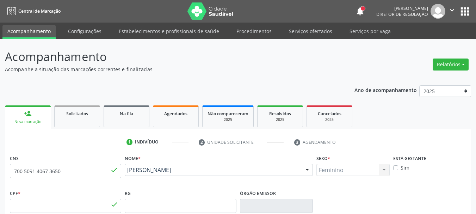
type input "164.996.774-85"
type input "15"
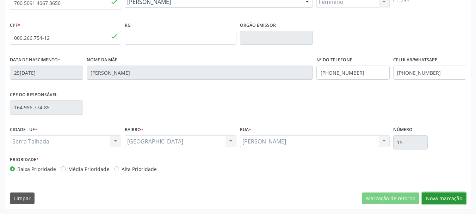
drag, startPoint x: 441, startPoint y: 196, endPoint x: 397, endPoint y: 179, distance: 46.9
click at [441, 196] on button "Nova marcação" at bounding box center [444, 198] width 44 height 12
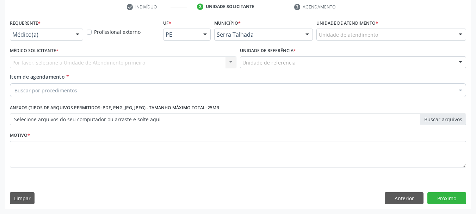
scroll to position [135, 0]
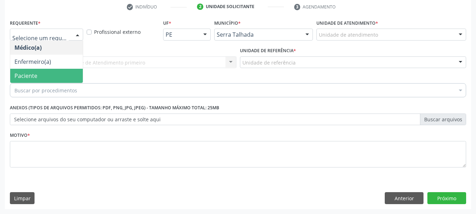
click at [27, 81] on span "Paciente" at bounding box center [46, 76] width 73 height 14
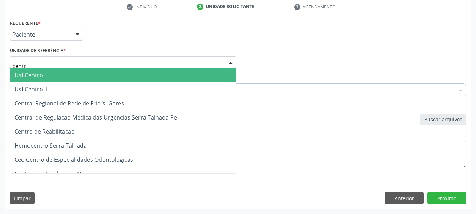
type input "centro"
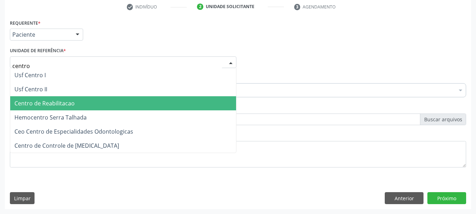
click at [46, 98] on span "Centro de Reabilitacao" at bounding box center [123, 103] width 226 height 14
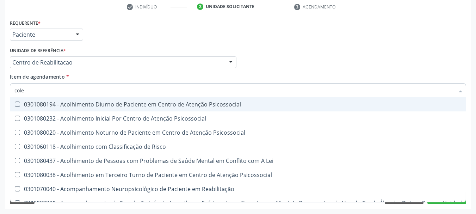
type input "coles"
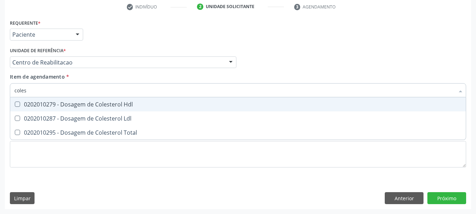
click at [49, 101] on div "0202010279 - Dosagem de Colesterol Hdl" at bounding box center [237, 104] width 447 height 6
checkbox Hdl "true"
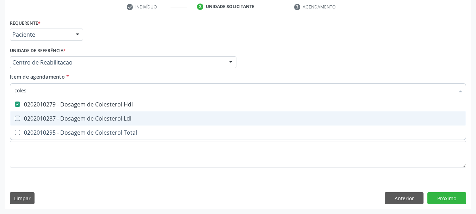
click at [47, 114] on span "0202010287 - Dosagem de Colesterol Ldl" at bounding box center [238, 118] width 456 height 14
checkbox Ldl "true"
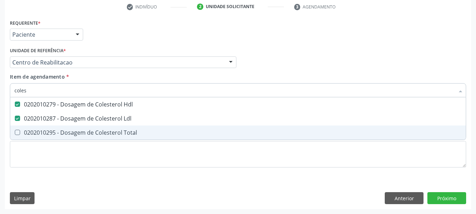
click at [46, 127] on span "0202010295 - Dosagem de Colesterol Total" at bounding box center [238, 132] width 456 height 14
checkbox Total "true"
type input "cole"
checkbox Hdl "false"
checkbox Ldl "false"
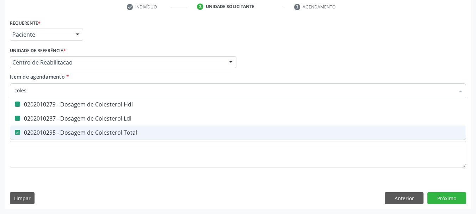
checkbox Total "false"
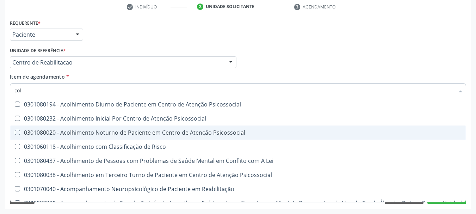
type input "co"
checkbox Hdl "false"
checkbox Ldl "false"
checkbox Total "false"
type input "c"
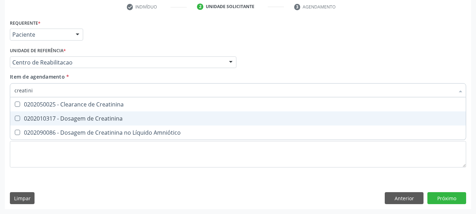
type input "creatin"
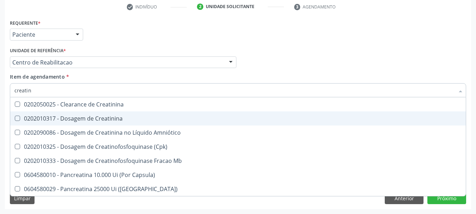
click at [52, 119] on div "0202010317 - Dosagem de Creatinina" at bounding box center [237, 119] width 447 height 6
checkbox Creatinina "true"
type input "creat"
checkbox Creatinina "false"
checkbox \(Cpk\) "true"
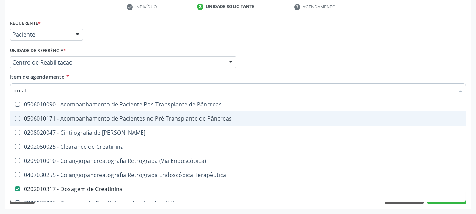
type input "crea"
checkbox Creatinina "false"
checkbox Creatinina "true"
type input "cre"
checkbox Creatinina "false"
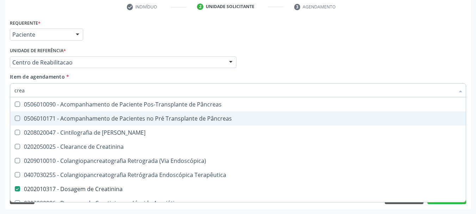
checkbox Oncologia "true"
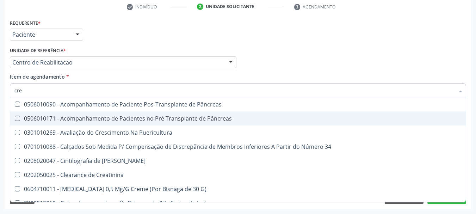
type input "cr"
checkbox Creatinina "false"
type input "c"
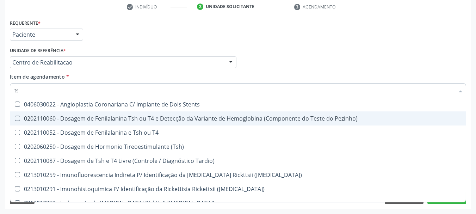
type input "tsh"
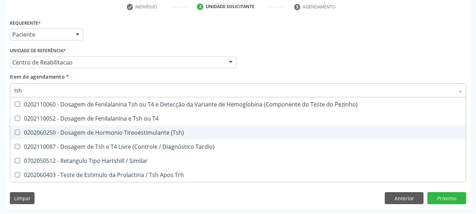
click at [56, 128] on span "0202060250 - Dosagem de Hormonio Tireoestimulante (Tsh)" at bounding box center [238, 132] width 456 height 14
checkbox \(Tsh\) "true"
type input "ts"
checkbox \(Tsh\) "false"
checkbox Tardio\) "true"
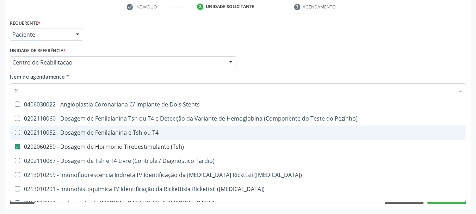
type input "t"
checkbox \(Tsh\) "false"
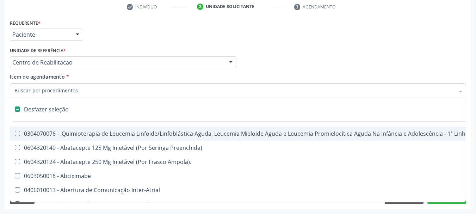
type input "4"
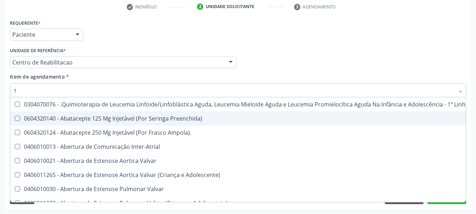
type input "t4"
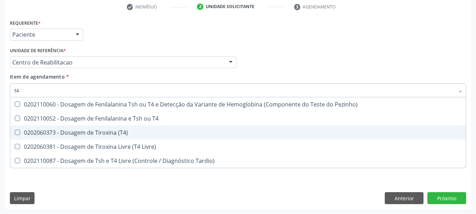
click at [103, 134] on div "0202060373 - Dosagem de Tiroxina (T4)" at bounding box center [237, 133] width 447 height 6
checkbox \(T4\) "true"
type input "t"
checkbox \(T4\) "false"
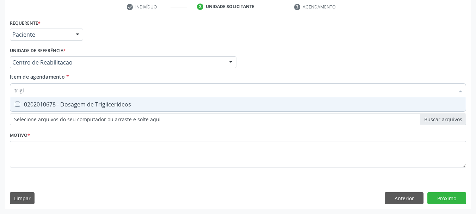
type input "trigli"
click at [111, 95] on input "trigli" at bounding box center [234, 90] width 440 height 14
click at [108, 106] on div "0202010678 - Dosagem de Triglicerideos" at bounding box center [237, 104] width 447 height 6
checkbox Triglicerideos "true"
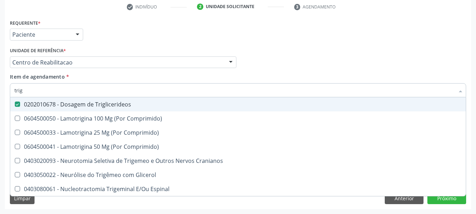
type input "tri"
checkbox Triglicerideos "false"
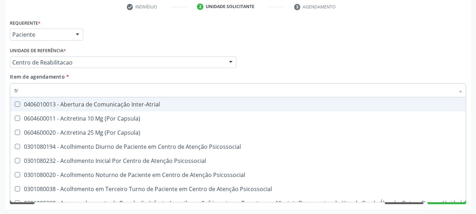
type input "t"
checkbox Triglicerideos "false"
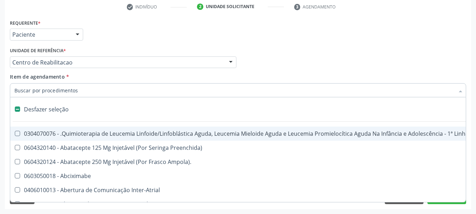
type input "u"
checkbox Per-Operatoria "true"
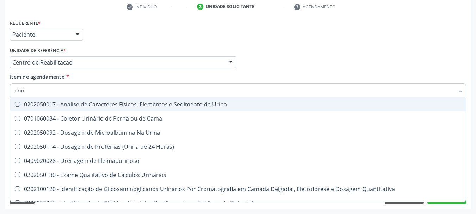
type input "urina"
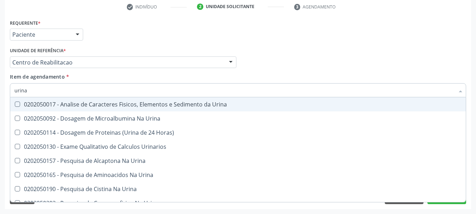
click at [107, 107] on div "0202050017 - Analise de Caracteres Fisicos, Elementos e Sedimento da Urina" at bounding box center [237, 104] width 447 height 6
checkbox Urina "true"
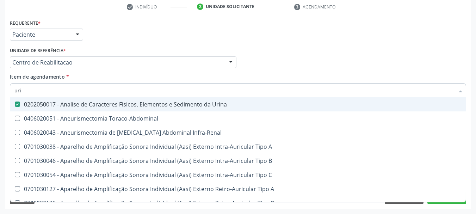
type input "ur"
checkbox Urina "false"
checkbox Cônica "true"
type input "u"
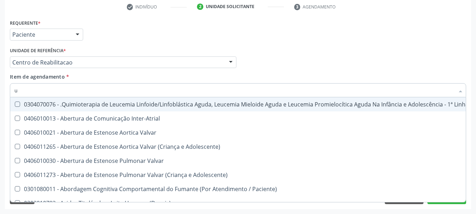
checkbox Diálise "false"
checkbox Urina "false"
checkbox Articulacoes "true"
checkbox \(Tsh\) "false"
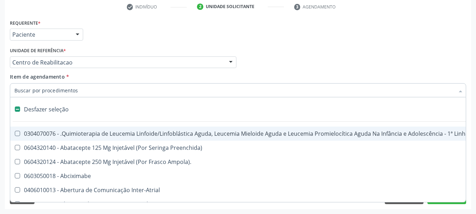
type input "g"
checkbox Urina "false"
checkbox Linha "true"
checkbox Infusão "true"
checkbox Urostomizados "true"
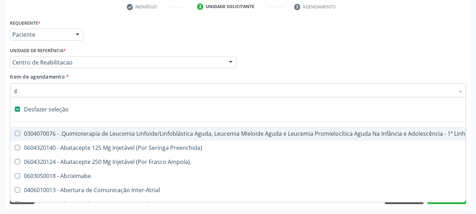
checkbox Revestido\) "true"
checkbox Transplantado "true"
checkbox Capsula\) "true"
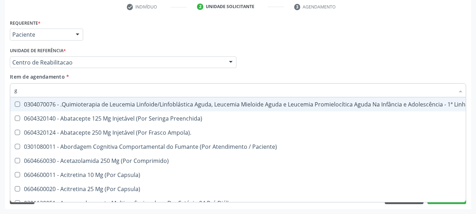
type input "gl"
checkbox Pé "true"
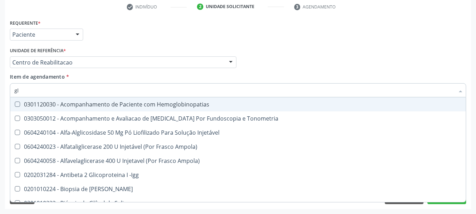
type input "gli"
checkbox Glomerular "true"
type input "glic"
checkbox Tardio\) "true"
checkbox Glomerular "false"
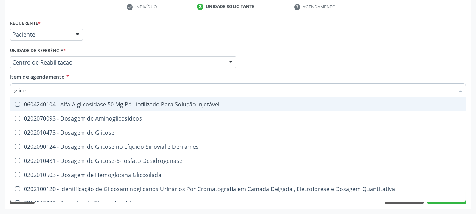
type input "glicose"
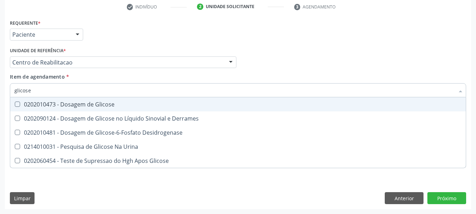
click at [107, 107] on div "0202010473 - Dosagem de Glicose" at bounding box center [237, 104] width 447 height 6
checkbox Glicose "true"
type input "glicos"
checkbox Glicose "false"
checkbox Desidrogenase "true"
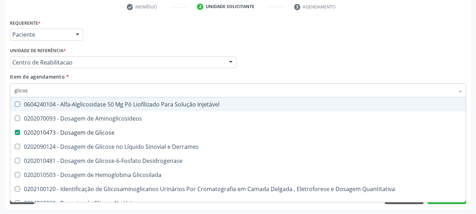
type input "glico"
checkbox Glicose "false"
checkbox Glicosilada "true"
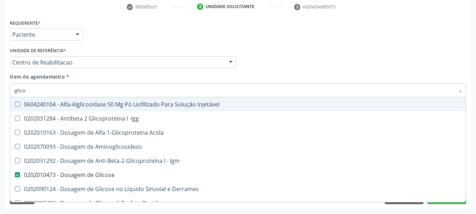
type input "glic"
checkbox Glicose "false"
checkbox Glicose "true"
type input "gli"
checkbox Glicose "false"
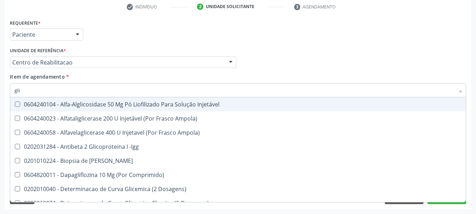
type input "gl"
checkbox Glicose "false"
checkbox Triglicerideos "false"
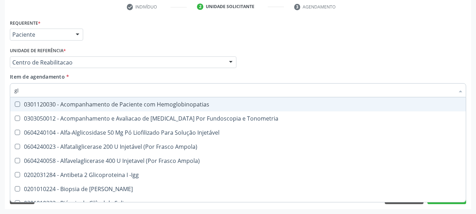
type input "g"
checkbox Glicose "false"
checkbox Triglicerideos "false"
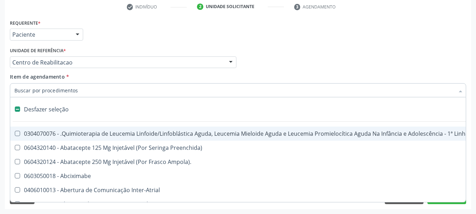
type input "h"
checkbox Urina "false"
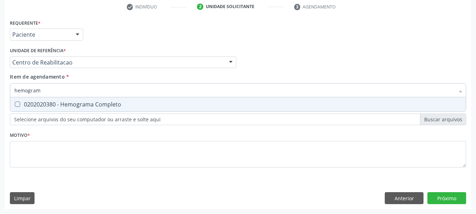
type input "hemograma"
click at [107, 107] on div "0202020380 - Hemograma Completo" at bounding box center [237, 104] width 447 height 6
checkbox Completo "true"
type input "hemog"
checkbox Completo "false"
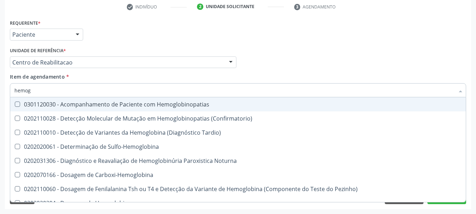
type input "hemo"
checkbox Completo "false"
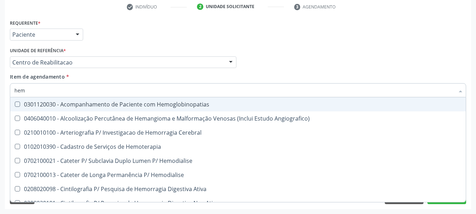
type input "he"
checkbox Completo "false"
checkbox Orgaos "true"
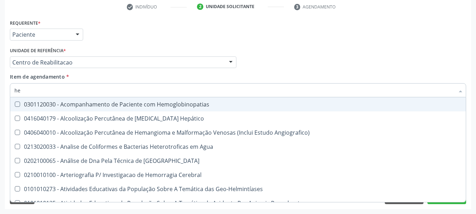
type input "h"
checkbox Completo "false"
checkbox Folheto "true"
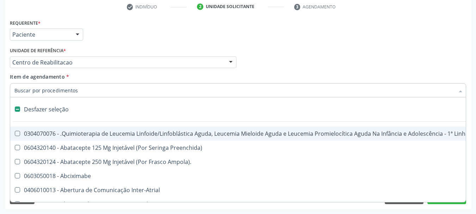
type input "g"
checkbox Urina "false"
checkbox Linha "true"
checkbox Infusão "true"
checkbox Urostomizados "true"
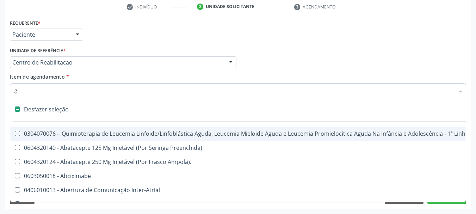
checkbox Revestido\) "true"
checkbox Capsula\) "true"
checkbox Transplantado "true"
checkbox Capsula\) "true"
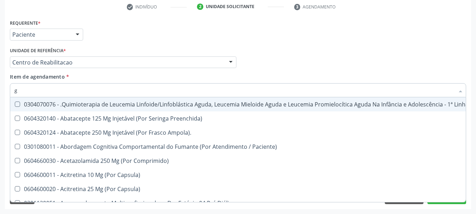
type input "gl"
checkbox Oftalmológica "true"
checkbox Pé "true"
type input "gli"
checkbox Fígado "true"
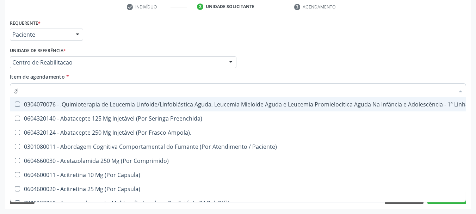
checkbox Multiprofissional "true"
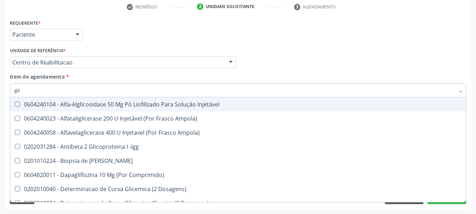
type input "glic"
checkbox Aminoglicosideos "true"
checkbox Glicose "false"
checkbox Derrames "true"
checkbox Triglicerideos "false"
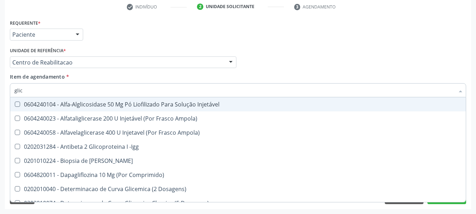
type input "glico"
checkbox Comprimido\) "true"
checkbox Aminoglicosideos "false"
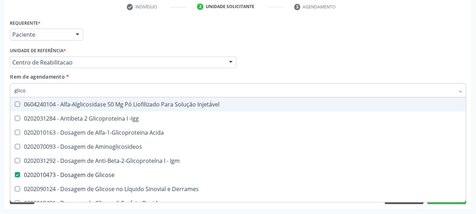
type input "glicos"
checkbox Acida "true"
checkbox Glicose "false"
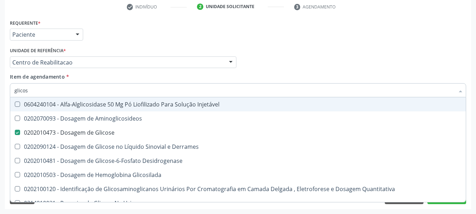
type input "glicosi"
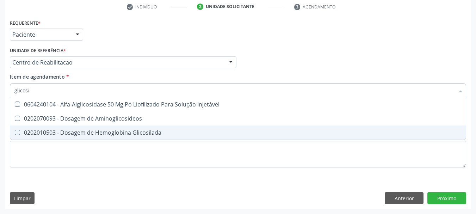
click at [116, 130] on div "0202010503 - Dosagem de Hemoglobina Glicosilada" at bounding box center [237, 133] width 447 height 6
checkbox Glicosilada "true"
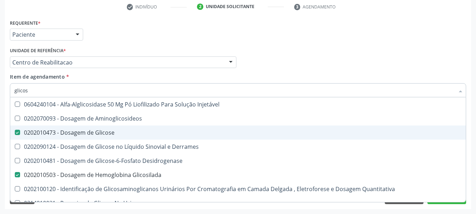
type input "glico"
checkbox Glicose "false"
checkbox Glicose "true"
type input "glic"
checkbox Glicosilada "false"
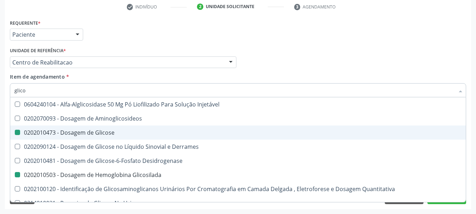
checkbox Glicose "false"
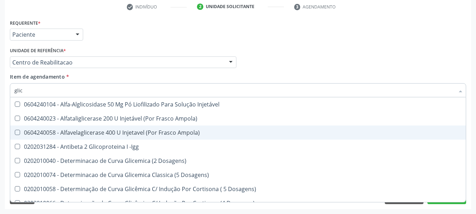
type input "gli"
checkbox Glicose "false"
checkbox Triglicerideos "false"
checkbox Quantitativa "true"
checkbox Delgada\) "true"
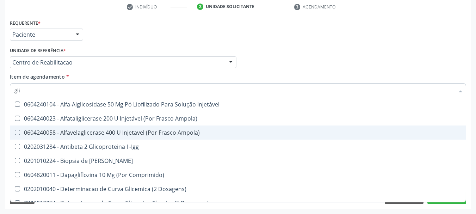
type input "gl"
checkbox Glicose "false"
checkbox Glicosilada "false"
checkbox Triglicerideos "false"
type input "g"
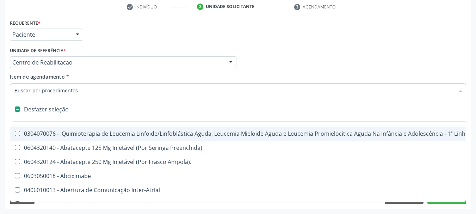
type input "t"
checkbox Reto "true"
checkbox Urina "false"
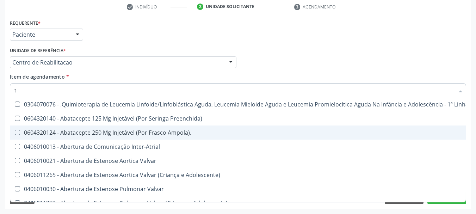
type input "te"
checkbox Medicamento\(S\) "true"
checkbox Urina "false"
checkbox Comprimido\) "true"
checkbox Transferências "true"
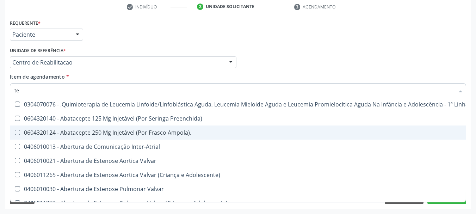
checkbox Extremidades "true"
checkbox Vesico-Ureteral "true"
type input "tem"
checkbox Urina "false"
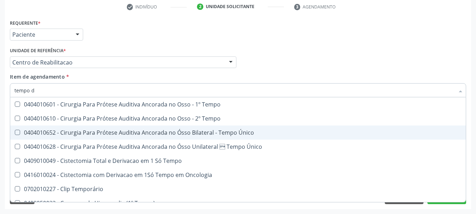
type input "tempo de"
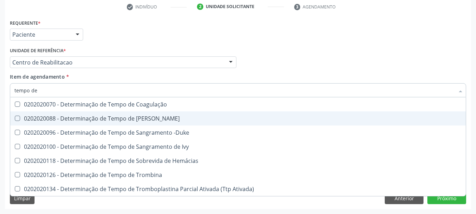
click at [128, 105] on div "0202020070 - Determinação de Tempo de Coagulação" at bounding box center [237, 104] width 447 height 6
checkbox Coagulação "true"
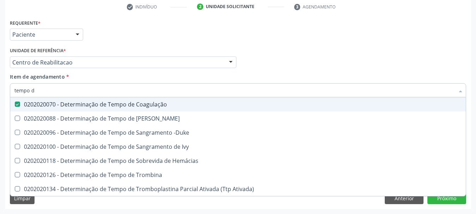
type input "tempo"
checkbox Coagulação "false"
type input "tempo d"
checkbox Coagulação "true"
type input "tempo de s"
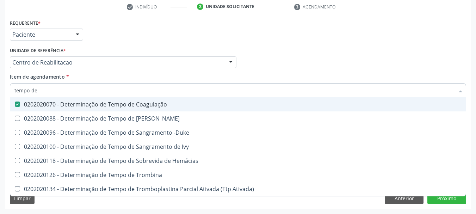
checkbox Coagulação "false"
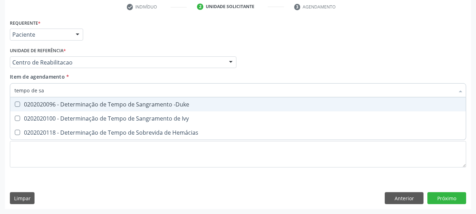
type input "tempo de san"
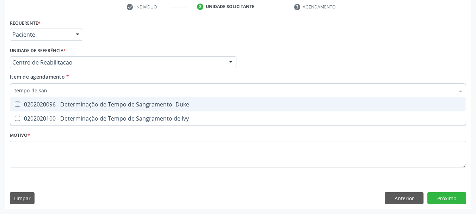
click at [128, 105] on div "0202020096 - Determinação de Tempo de Sangramento -Duke" at bounding box center [237, 104] width 447 height 6
checkbox -Duke "true"
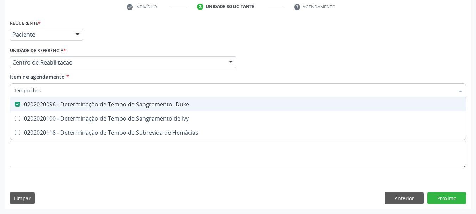
type input "tempo de"
checkbox Hemácias "true"
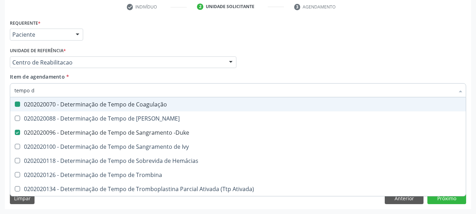
type input "tempo"
checkbox Coagulação "false"
checkbox -Duke "false"
type input "t"
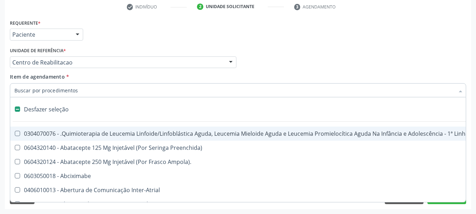
type input "t"
checkbox Reto "true"
checkbox Urina "false"
type input "ta"
checkbox Reto "false"
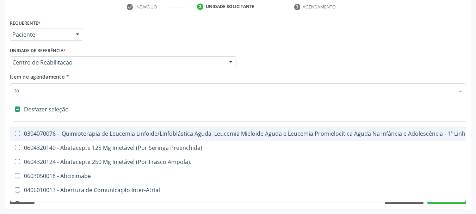
checkbox Punho "true"
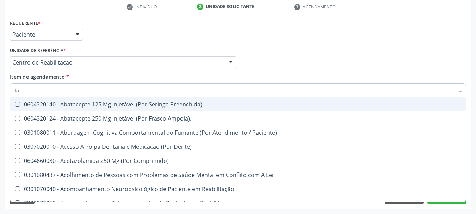
type input "tap"
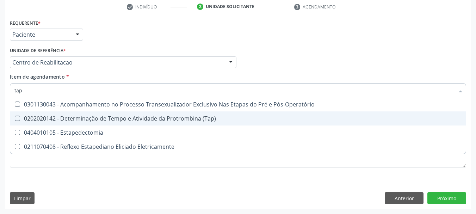
click at [128, 121] on div "0202020142 - Determinação de Tempo e Atividade da Protrombina (Tap)" at bounding box center [237, 119] width 447 height 6
checkbox \(Tap\) "true"
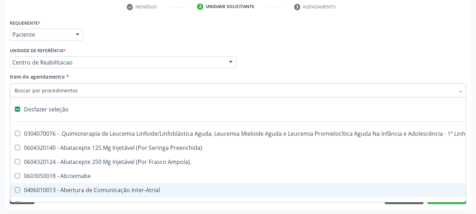
scroll to position [35, 0]
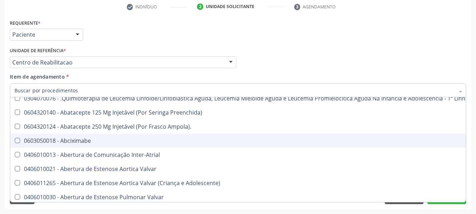
click at [292, 40] on div "Requerente * Paciente Médico(a) Enfermeiro(a) Paciente Nenhum resultado encontr…" at bounding box center [238, 31] width 460 height 27
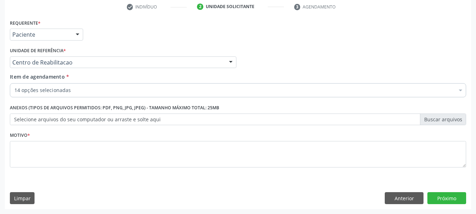
scroll to position [0, 0]
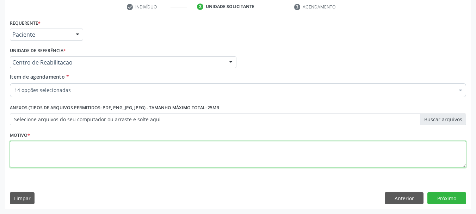
click at [48, 150] on textarea at bounding box center [238, 154] width 456 height 27
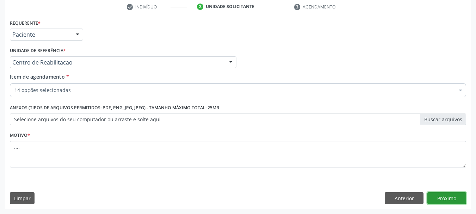
click at [444, 195] on button "Próximo" at bounding box center [446, 198] width 39 height 12
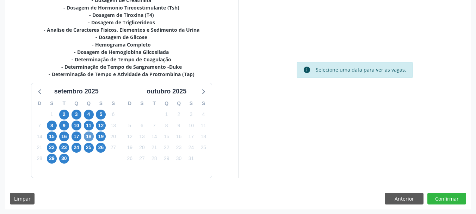
scroll to position [189, 0]
click at [75, 112] on span "3" at bounding box center [77, 114] width 10 height 10
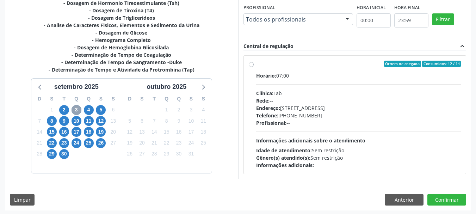
scroll to position [195, 0]
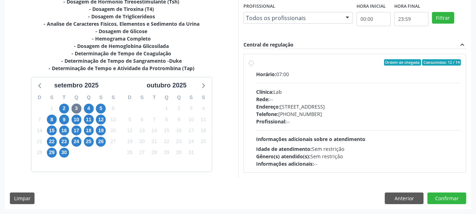
click at [93, 104] on div "4" at bounding box center [89, 108] width 10 height 11
click at [91, 107] on span "4" at bounding box center [89, 109] width 10 height 10
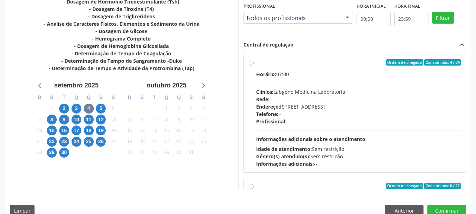
click at [251, 68] on div "Ordem de chegada Consumidos: 4 / 24 Horário: 07:00 Clínica: Labgene Medicina La…" at bounding box center [355, 113] width 212 height 108
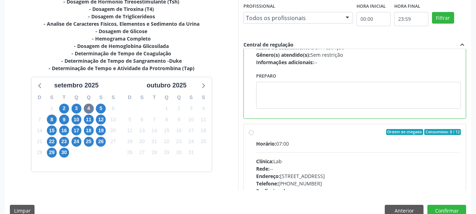
scroll to position [106, 0]
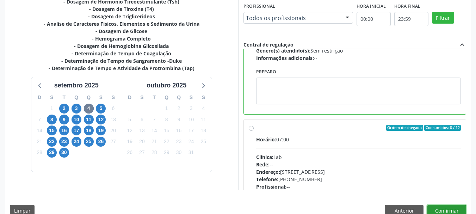
click at [456, 210] on button "Confirmar" at bounding box center [446, 211] width 39 height 12
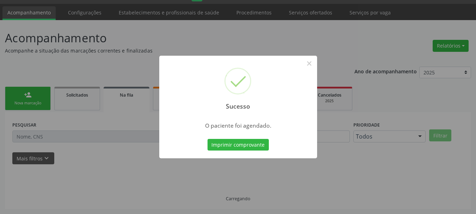
scroll to position [19, 0]
click at [241, 148] on button "Imprimir comprovante" at bounding box center [238, 145] width 61 height 12
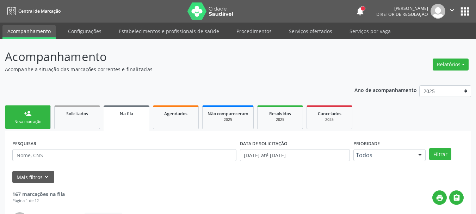
click at [459, 12] on div "Sucesso × O paciente foi agendado. Imprimir comprovante Cancel" at bounding box center [238, 107] width 476 height 214
click at [464, 17] on div "Sucesso × O paciente foi agendado. Imprimir comprovante Cancel" at bounding box center [238, 107] width 476 height 214
click at [463, 10] on div "Sucesso × O paciente foi agendado. Imprimir comprovante Cancel" at bounding box center [238, 107] width 476 height 214
click at [462, 14] on div "Sucesso × O paciente foi agendado. Imprimir comprovante Cancel" at bounding box center [238, 107] width 476 height 214
click at [297, 35] on div "Sucesso × O paciente foi agendado. Imprimir comprovante Cancel" at bounding box center [238, 107] width 476 height 214
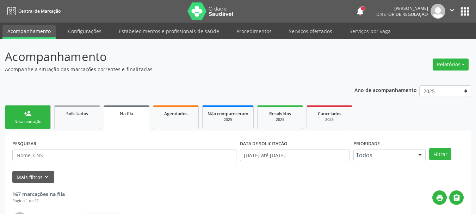
click at [299, 30] on div "Sucesso × O paciente foi agendado. Imprimir comprovante Cancel" at bounding box center [238, 107] width 476 height 214
click at [298, 30] on div "Sucesso × O paciente foi agendado. Imprimir comprovante Cancel" at bounding box center [238, 107] width 476 height 214
click at [295, 33] on div "Sucesso × O paciente foi agendado. Imprimir comprovante Cancel" at bounding box center [238, 107] width 476 height 214
click at [294, 33] on div "Sucesso × O paciente foi agendado. Imprimir comprovante Cancel" at bounding box center [238, 107] width 476 height 214
